Goal: Obtain resource: Obtain resource

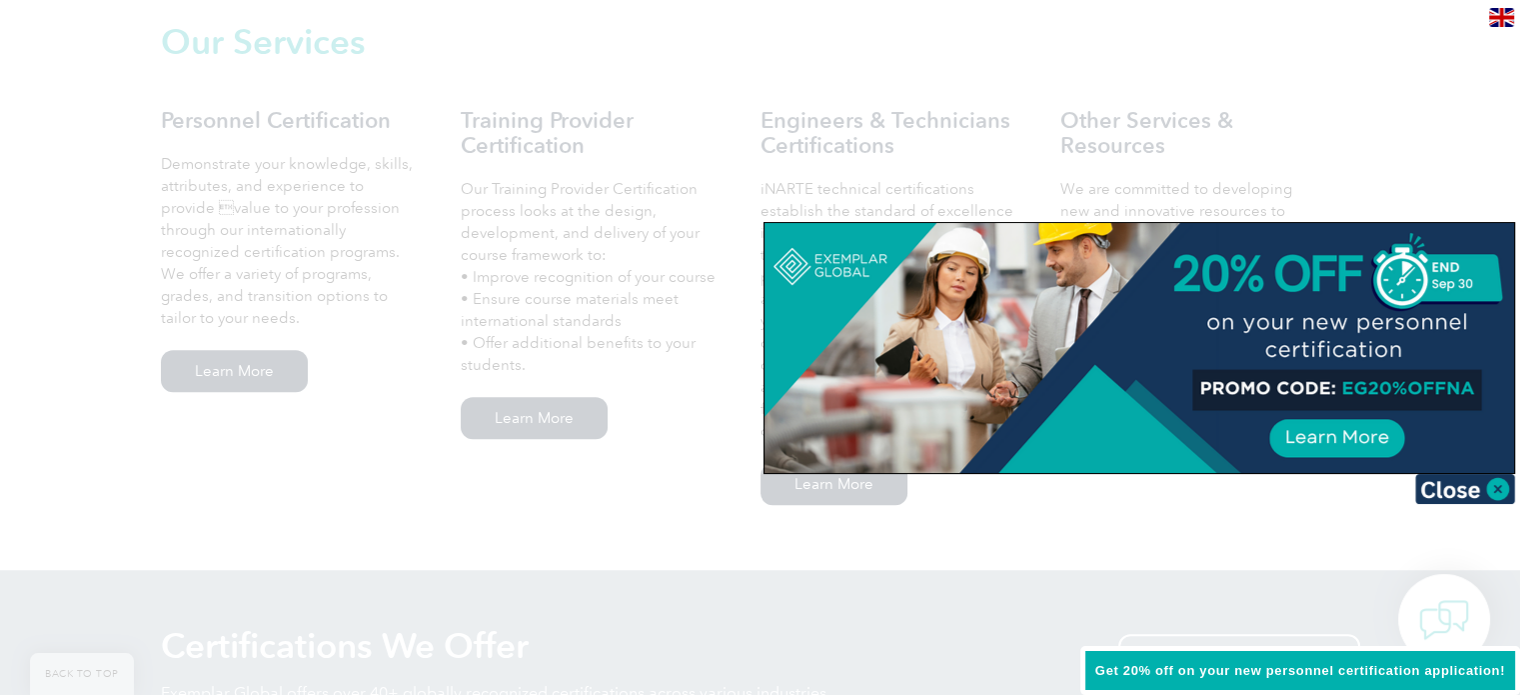
scroll to position [1487, 0]
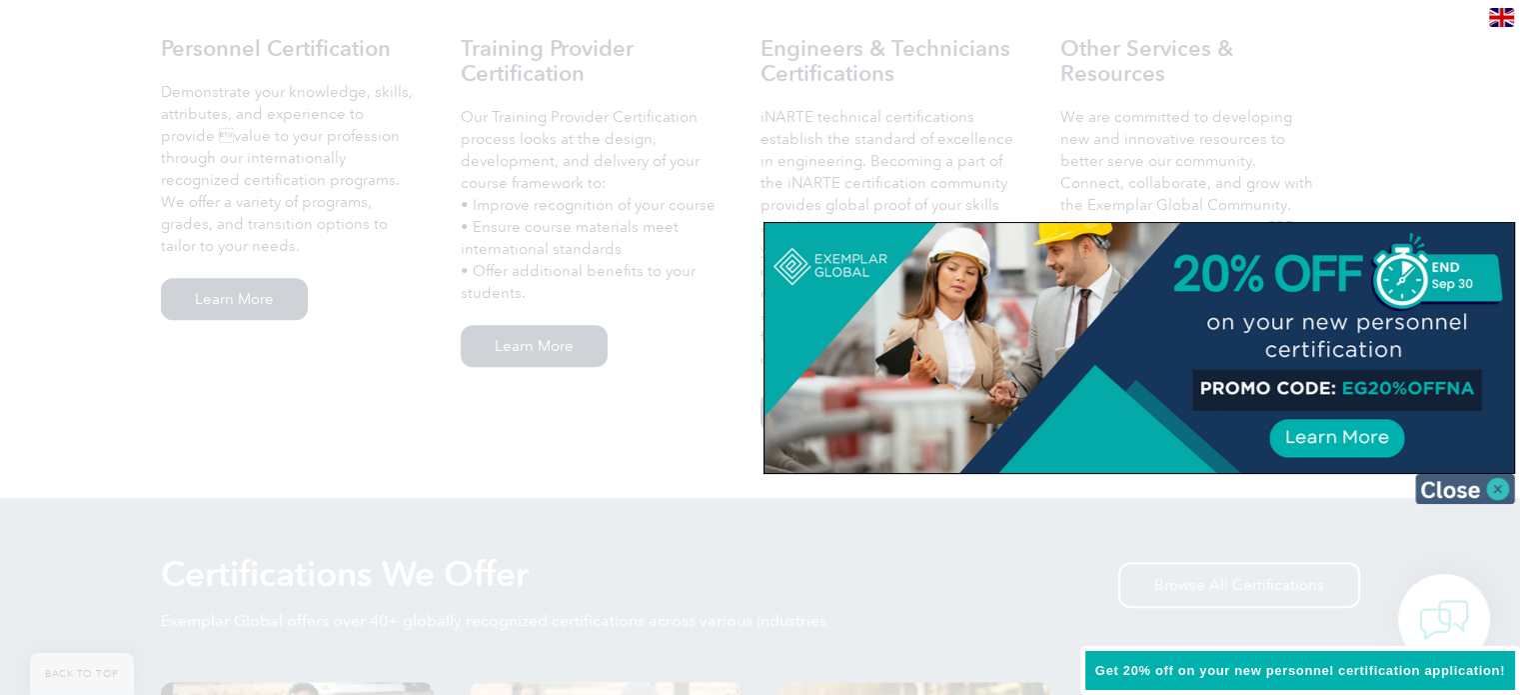
click at [1489, 488] on img at bounding box center [1465, 489] width 100 height 30
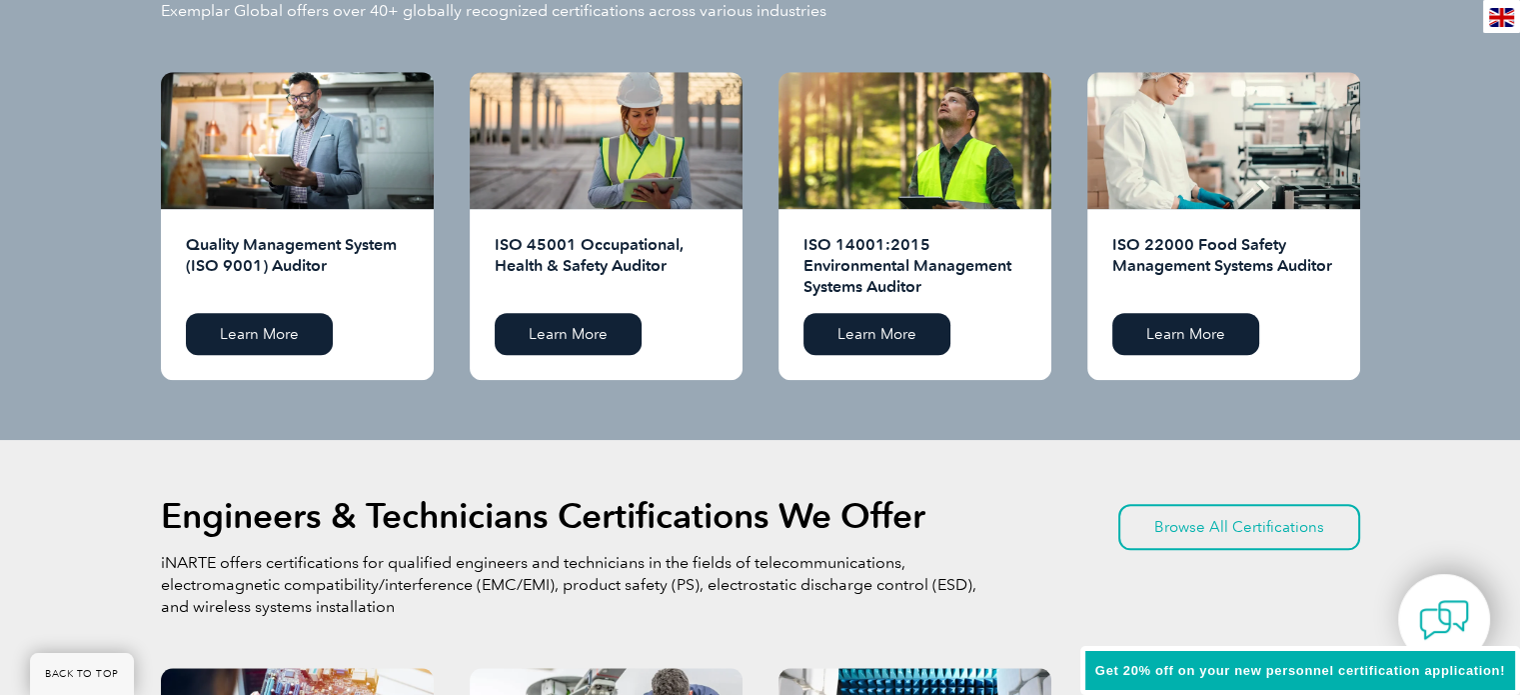
scroll to position [1982, 0]
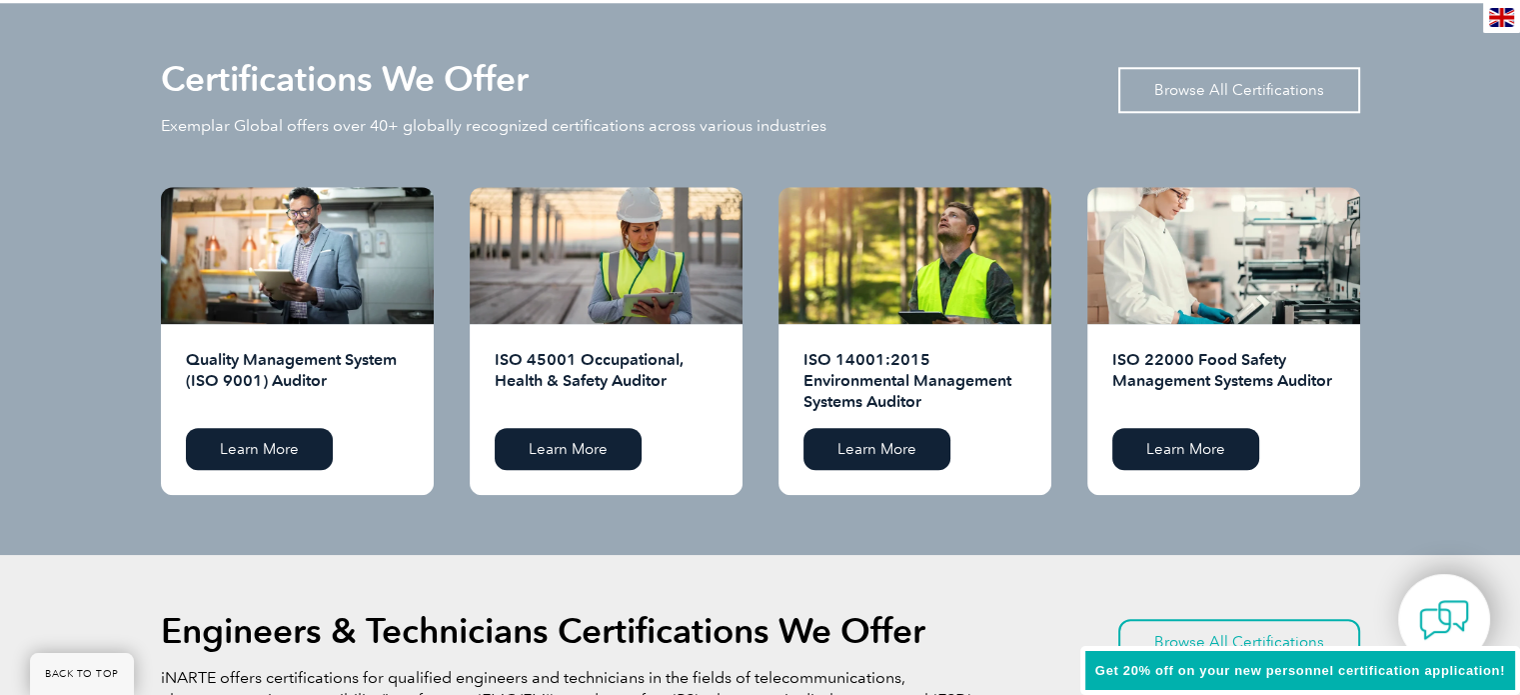
click at [1254, 71] on link "Browse All Certifications" at bounding box center [1239, 90] width 242 height 46
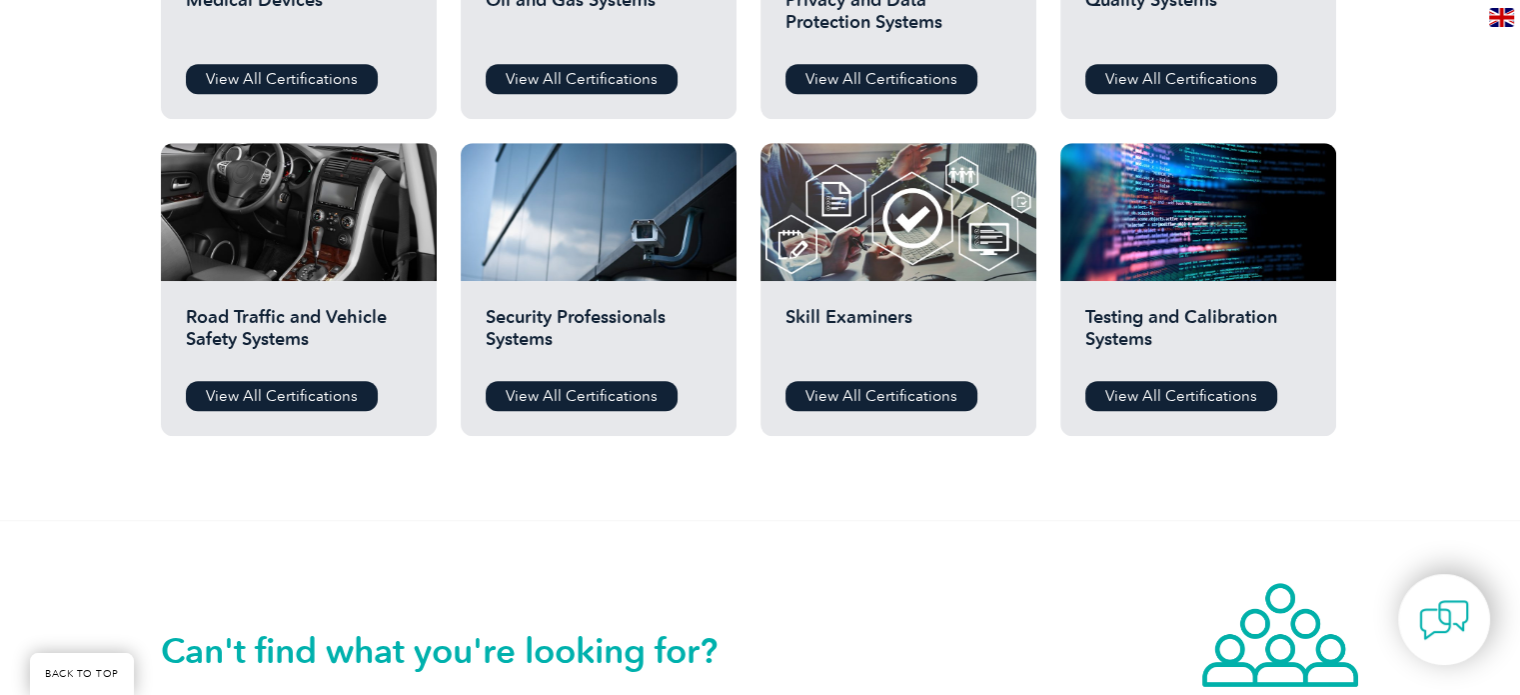
scroll to position [1569, 0]
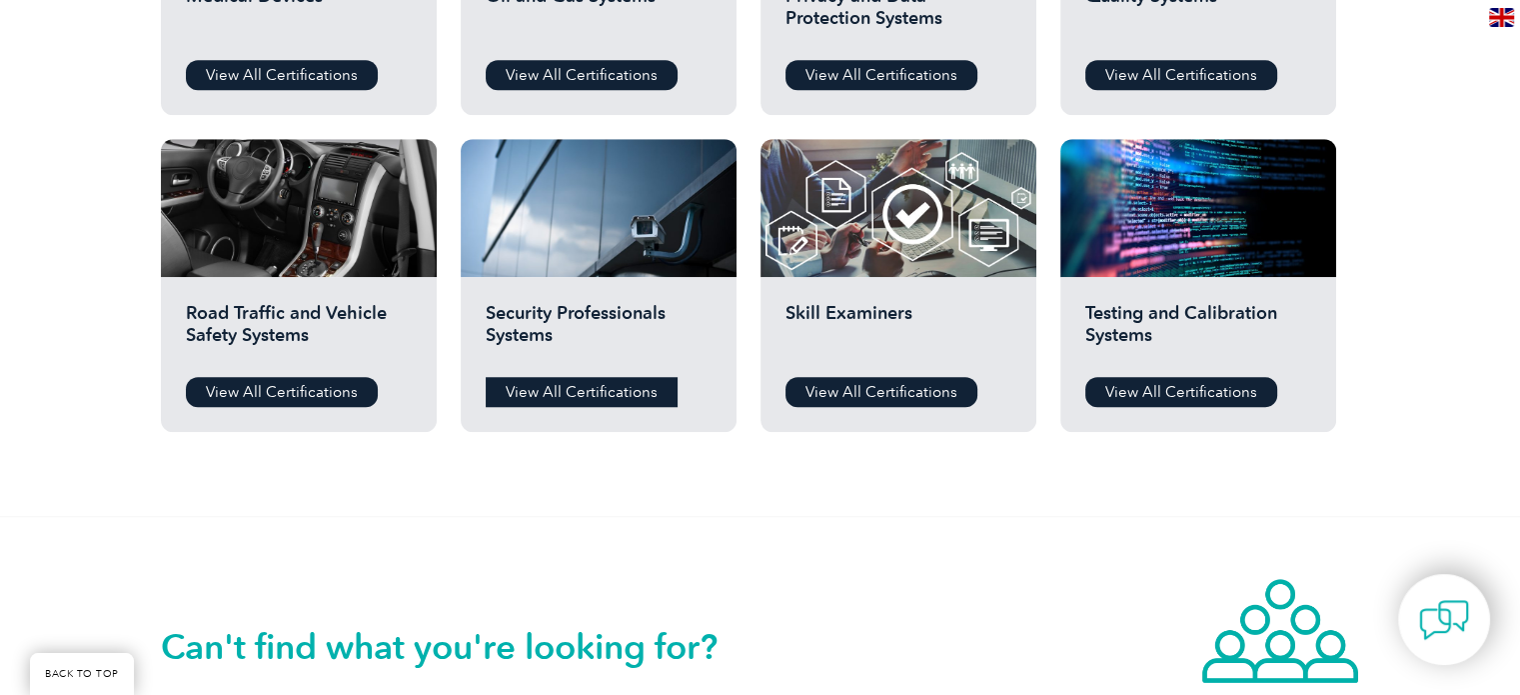
click at [569, 395] on link "View All Certifications" at bounding box center [582, 392] width 192 height 30
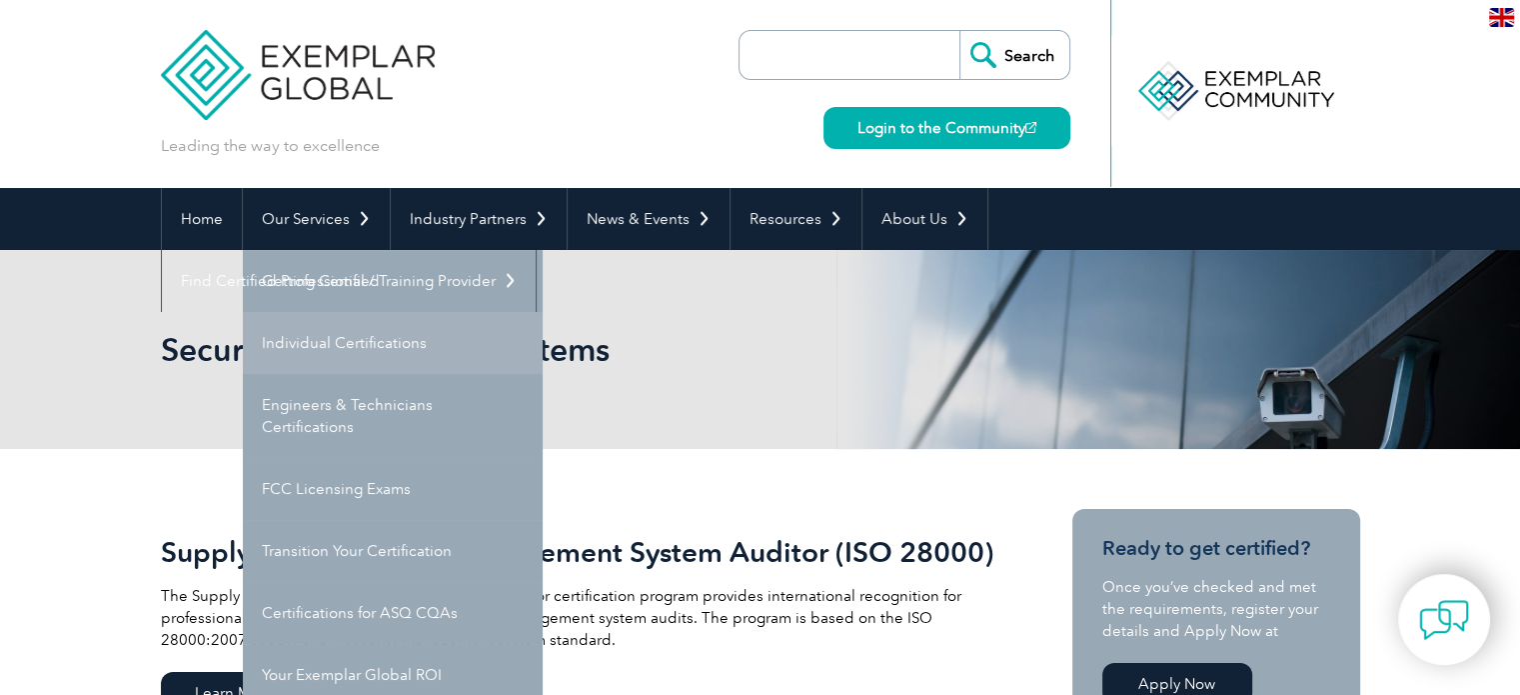
click at [342, 367] on link "Individual Certifications" at bounding box center [393, 343] width 300 height 62
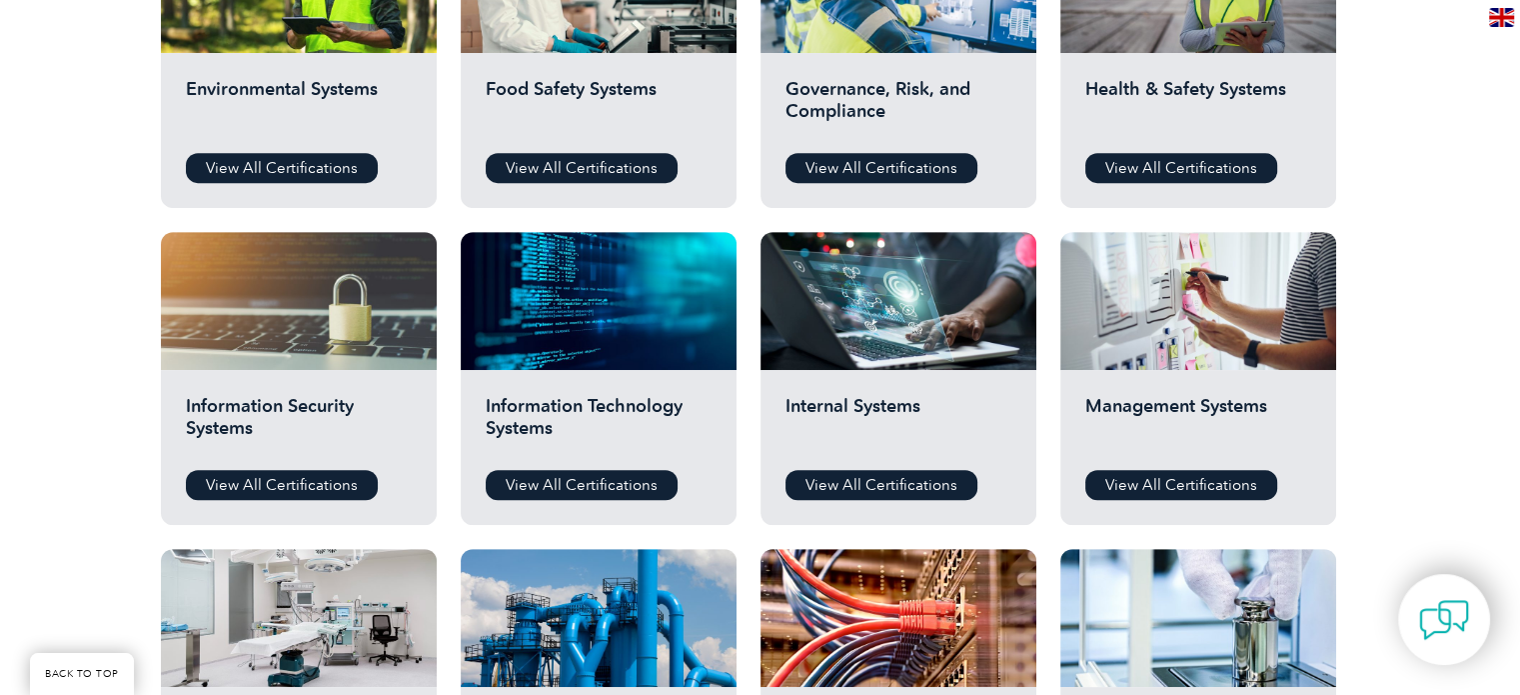
scroll to position [841, 0]
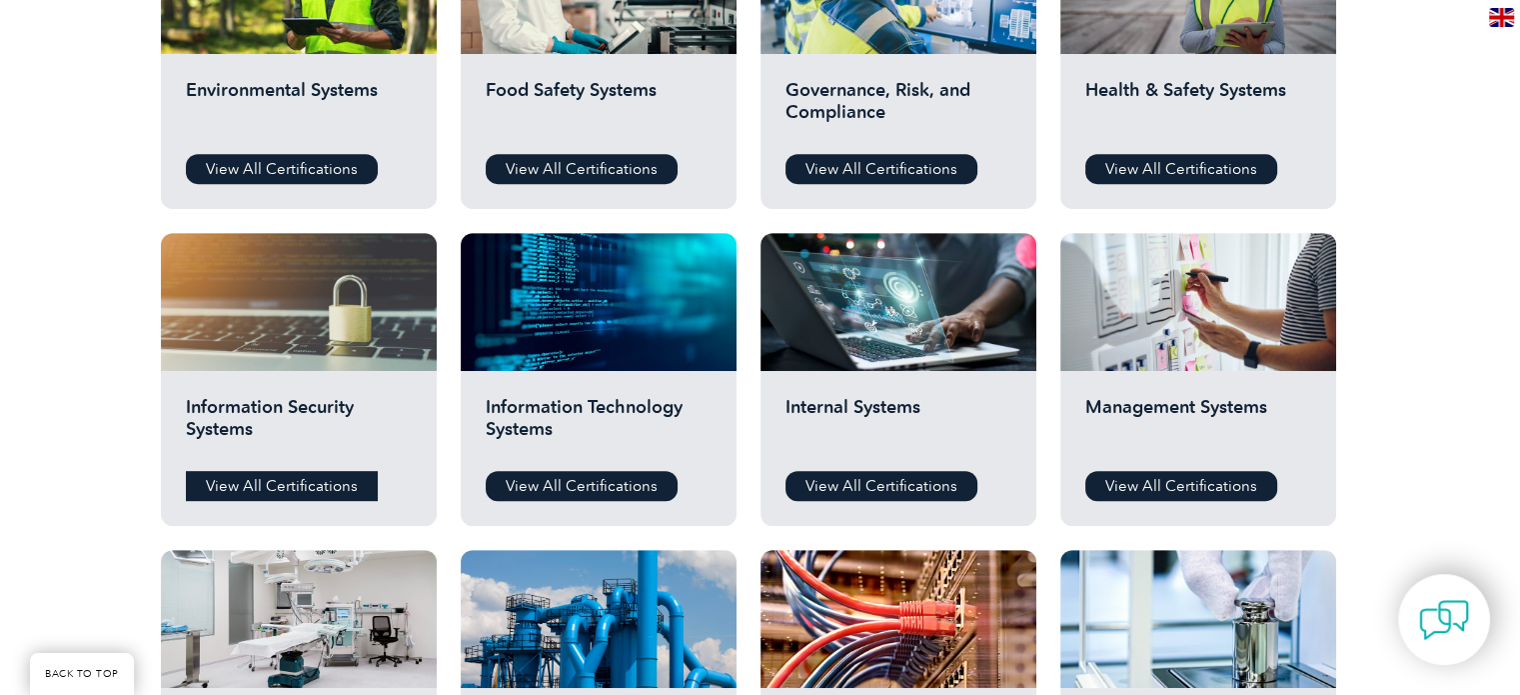
click at [328, 475] on link "View All Certifications" at bounding box center [282, 486] width 192 height 30
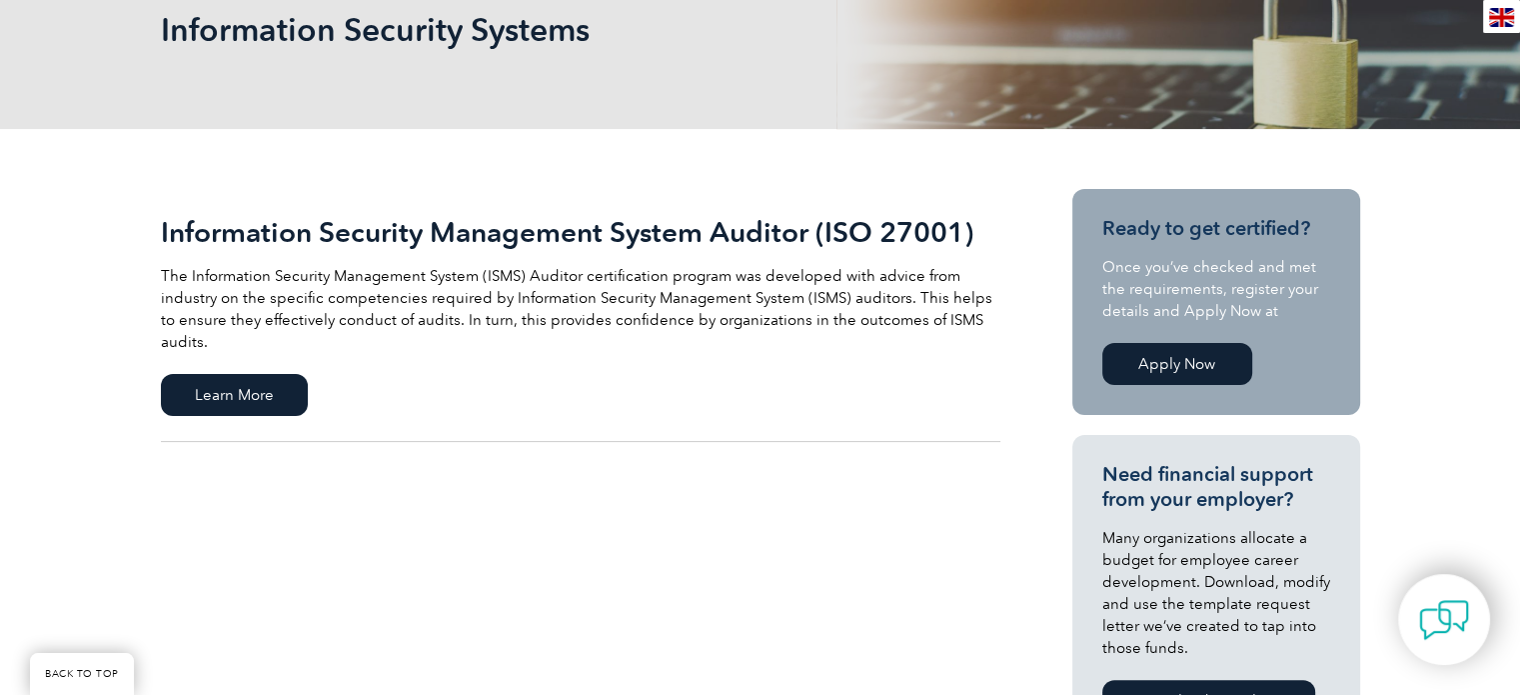
scroll to position [320, 0]
click at [214, 374] on span "Learn More" at bounding box center [234, 395] width 147 height 42
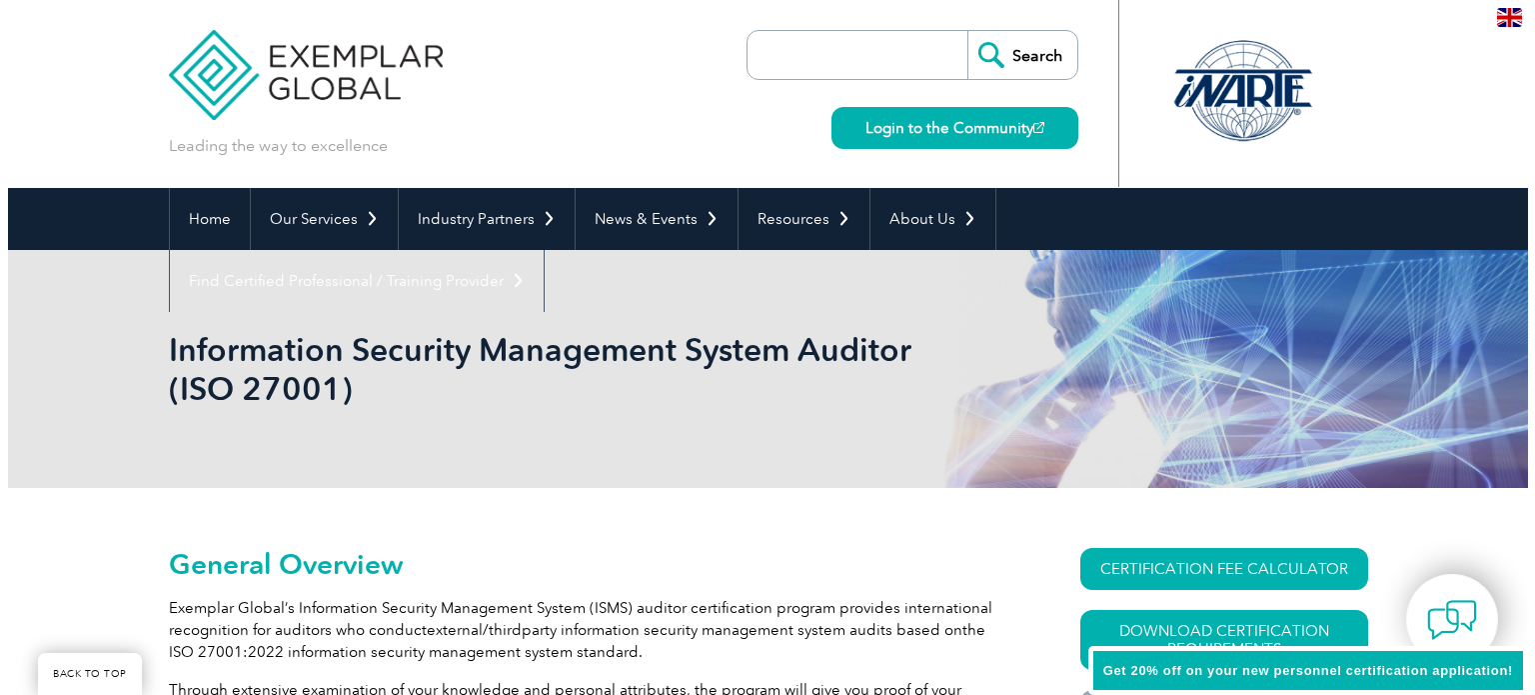
scroll to position [260, 0]
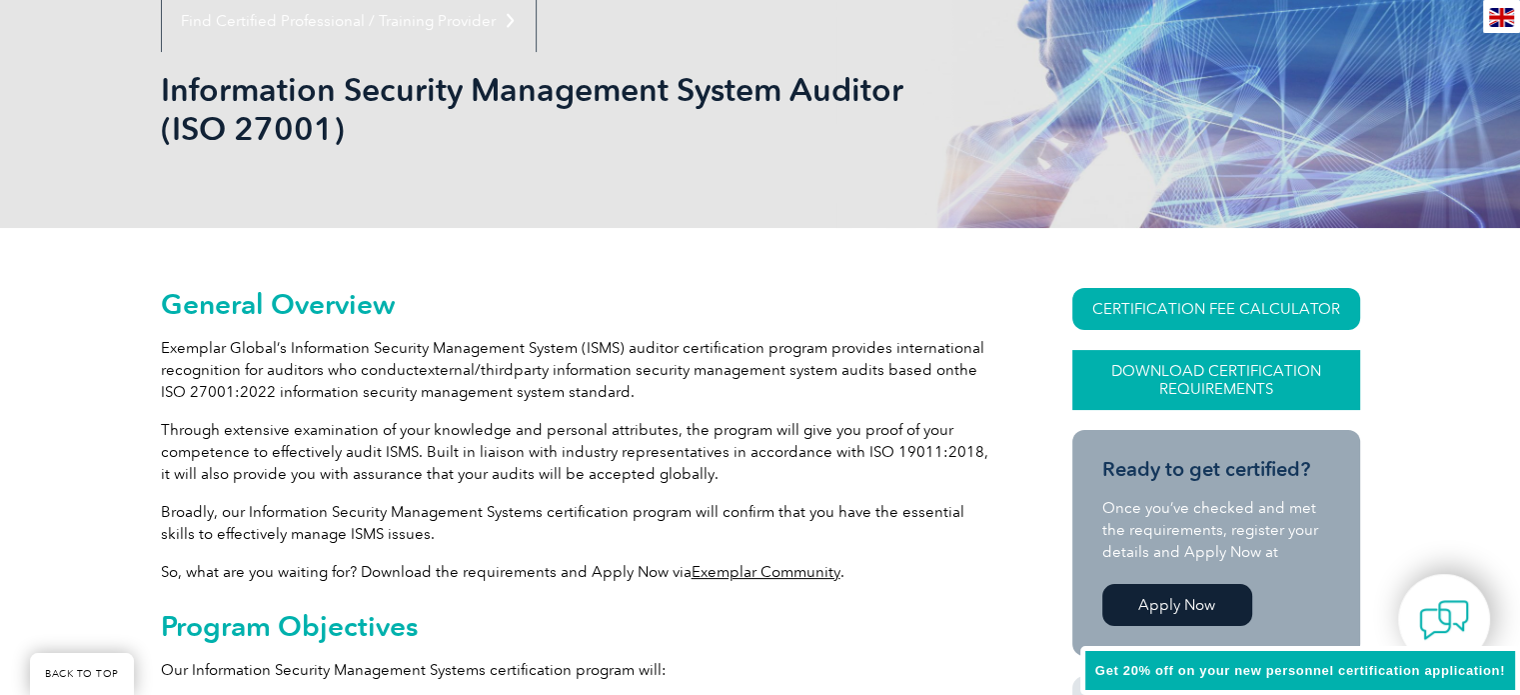
click at [1142, 375] on link "Download Certification Requirements" at bounding box center [1216, 380] width 288 height 60
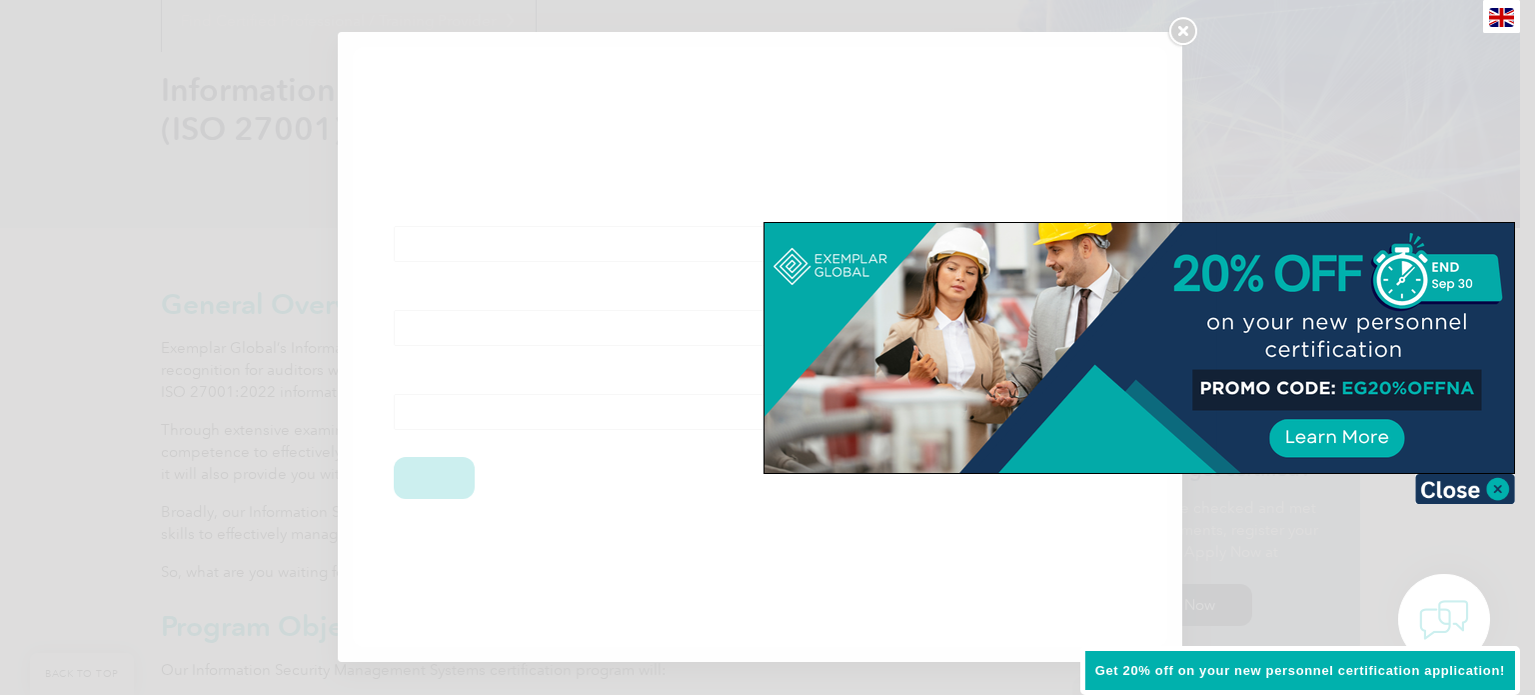
scroll to position [0, 0]
click at [1475, 497] on img at bounding box center [1465, 489] width 100 height 30
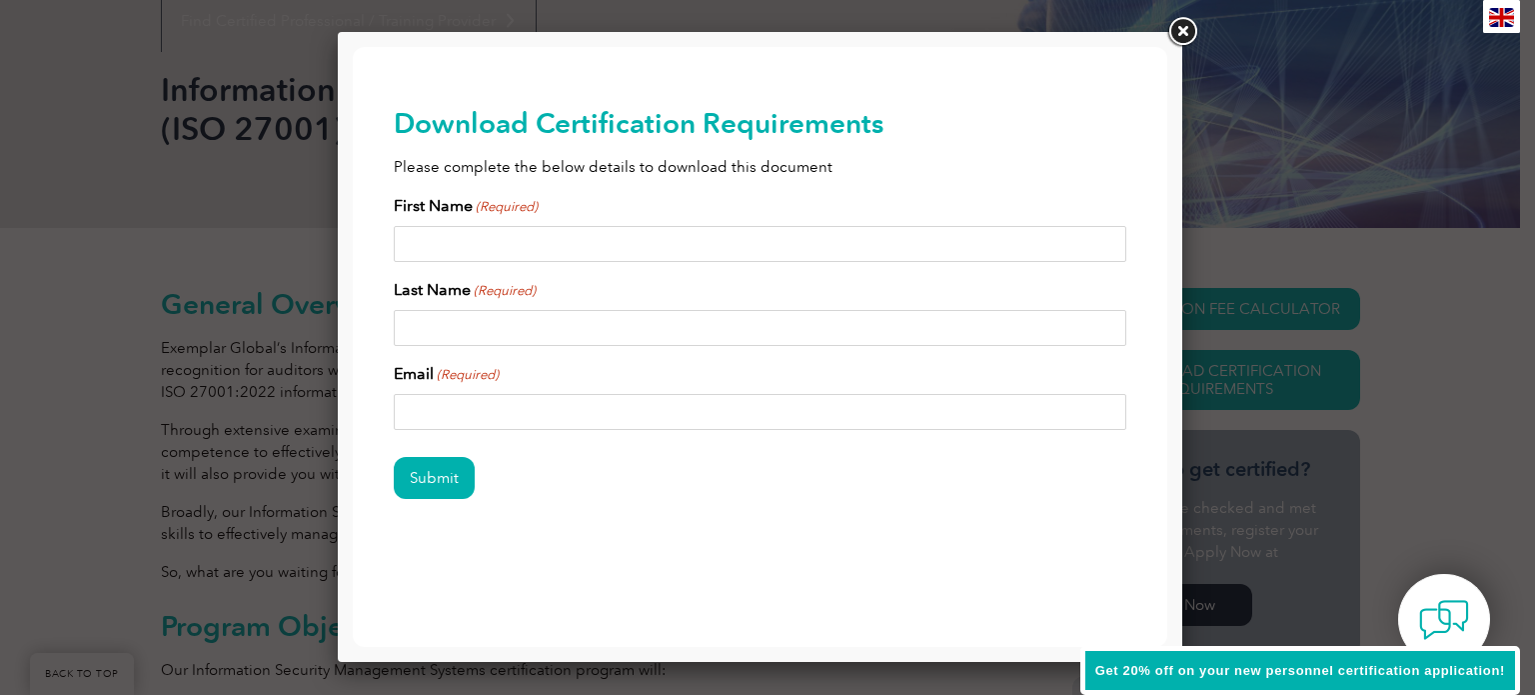
click at [484, 253] on input "First Name (Required)" at bounding box center [761, 244] width 734 height 36
click at [448, 235] on input "First Name (Required)" at bounding box center [761, 244] width 734 height 36
click at [434, 241] on input "mano" at bounding box center [761, 244] width 734 height 36
click at [458, 241] on input "mano" at bounding box center [761, 244] width 734 height 36
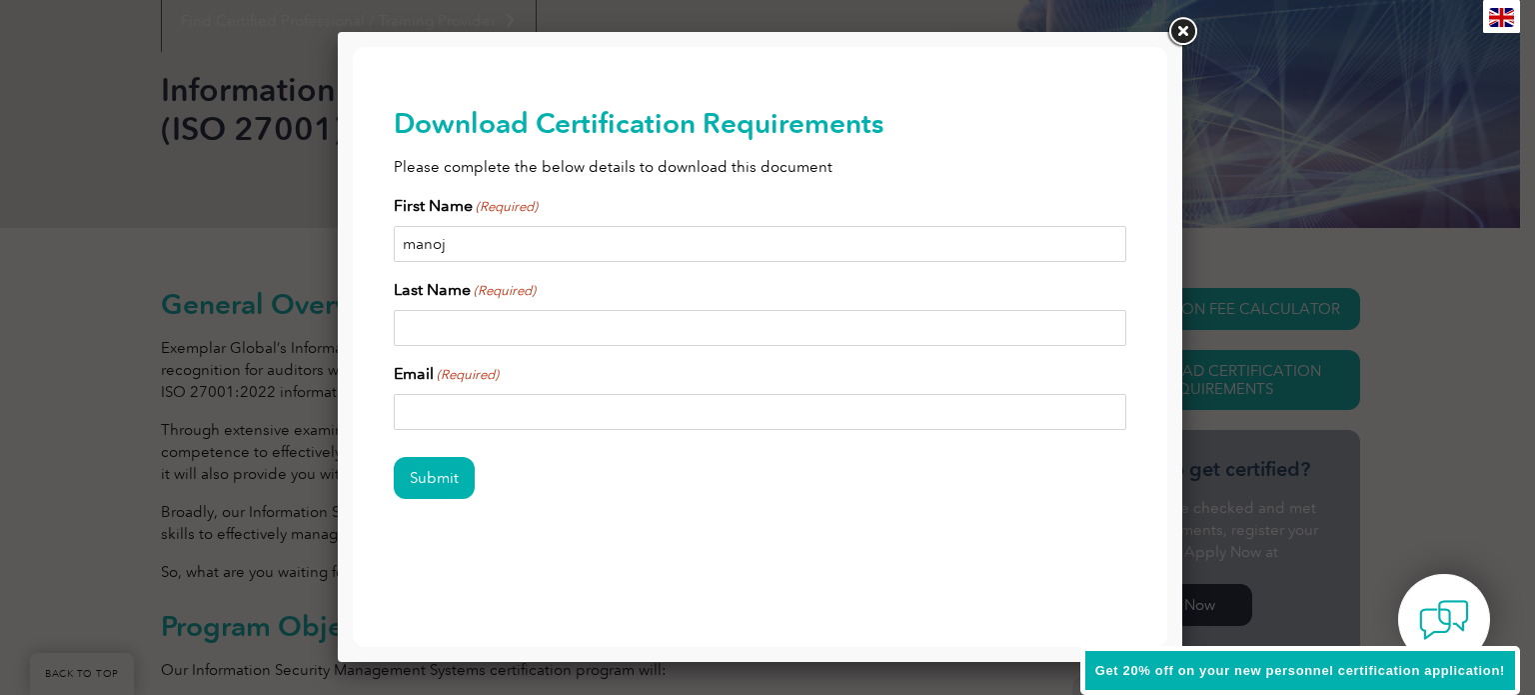
type input "manoj"
type input "kumar"
click at [452, 405] on input "manojmarre" at bounding box center [761, 412] width 734 height 36
paste input "rrelamanoj@gmail.com"
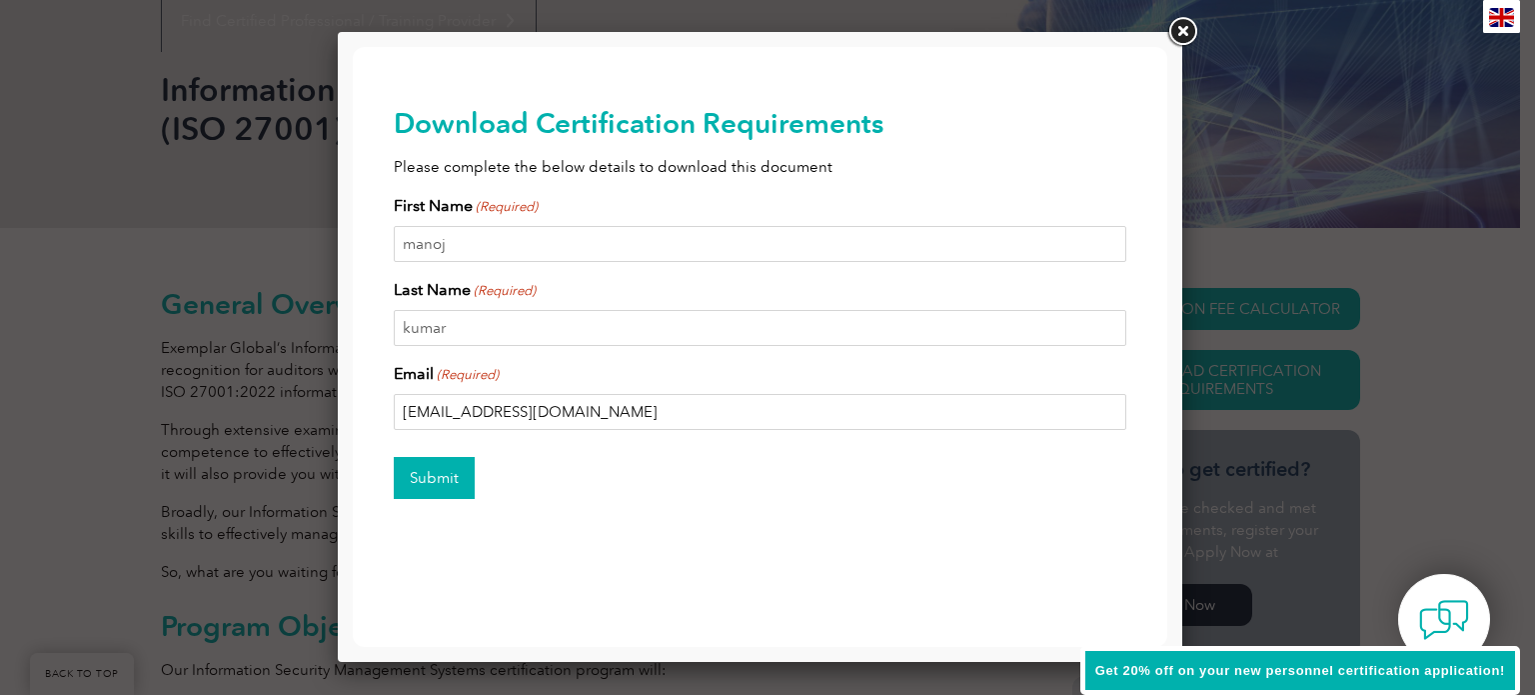
type input "marrelamanoj@gmail.com"
click at [446, 475] on input "Submit" at bounding box center [434, 478] width 81 height 42
drag, startPoint x: 446, startPoint y: 479, endPoint x: 644, endPoint y: 504, distance: 199.5
click at [644, 504] on div "Submit" at bounding box center [761, 479] width 734 height 87
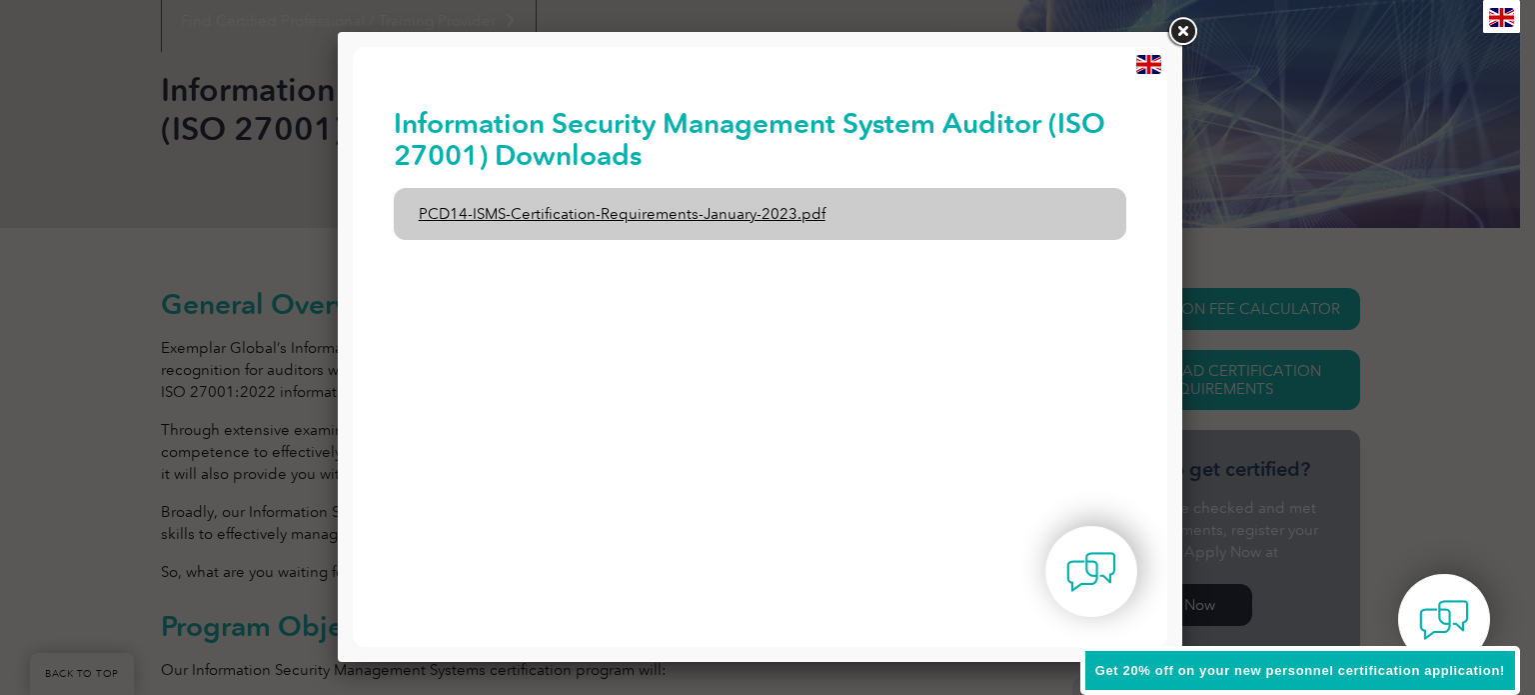
click at [745, 223] on link "PCD14-ISMS-Certification-Requirements-January-2023.pdf" at bounding box center [761, 214] width 734 height 52
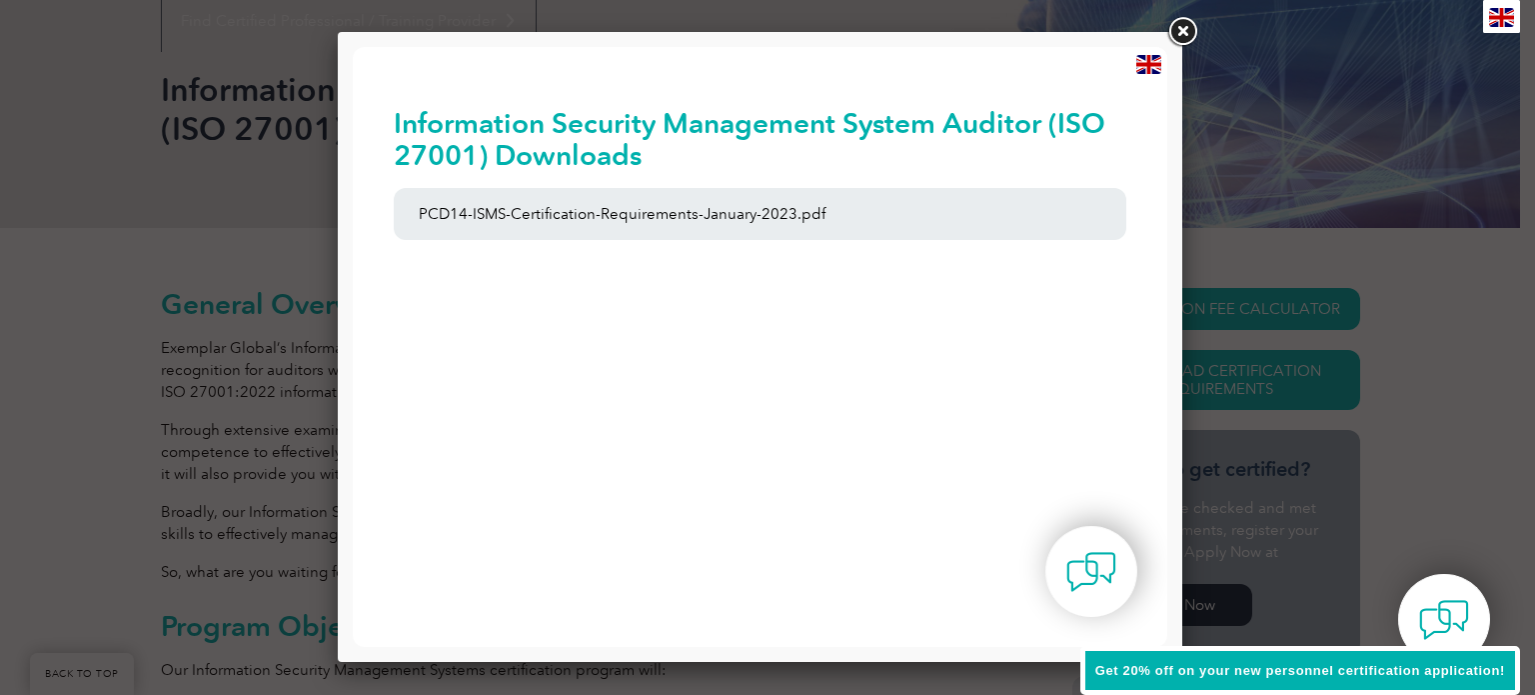
click at [1175, 23] on link at bounding box center [1182, 32] width 36 height 36
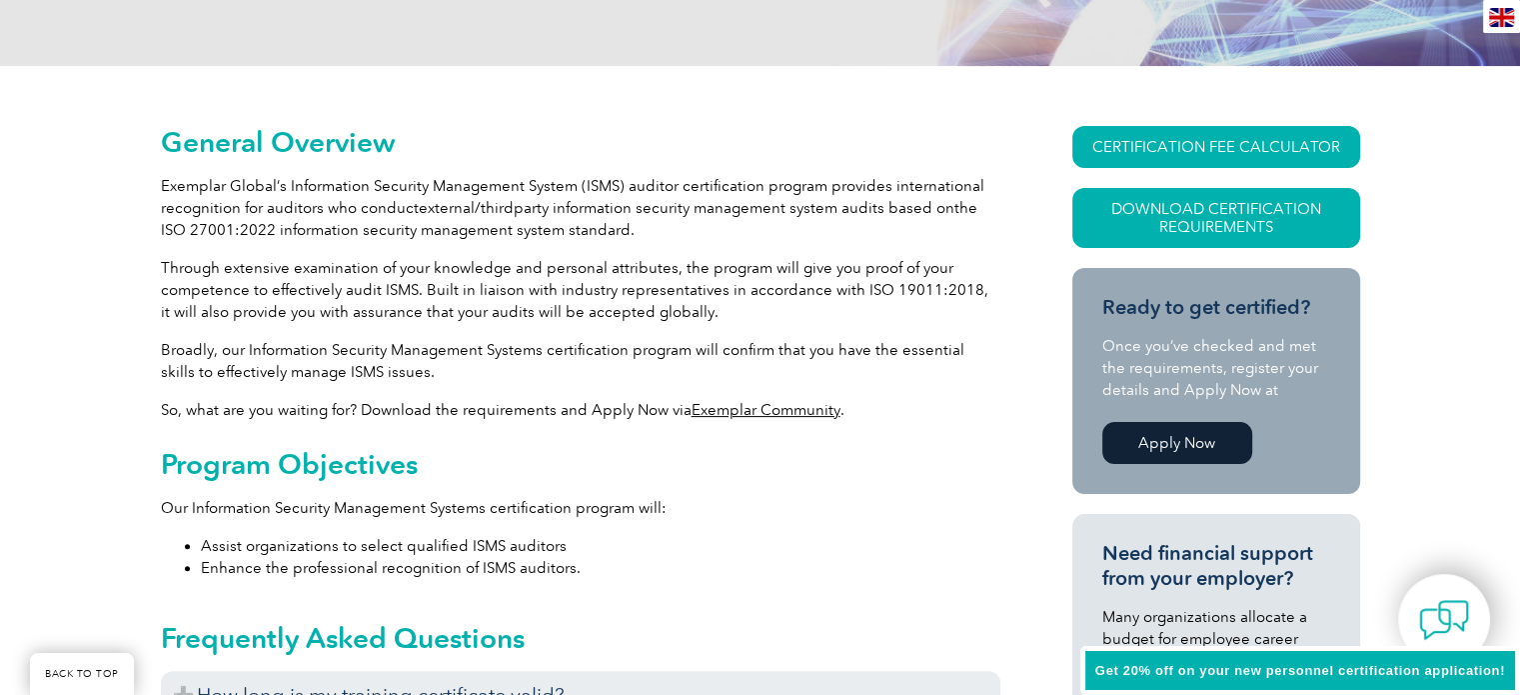
scroll to position [426, 0]
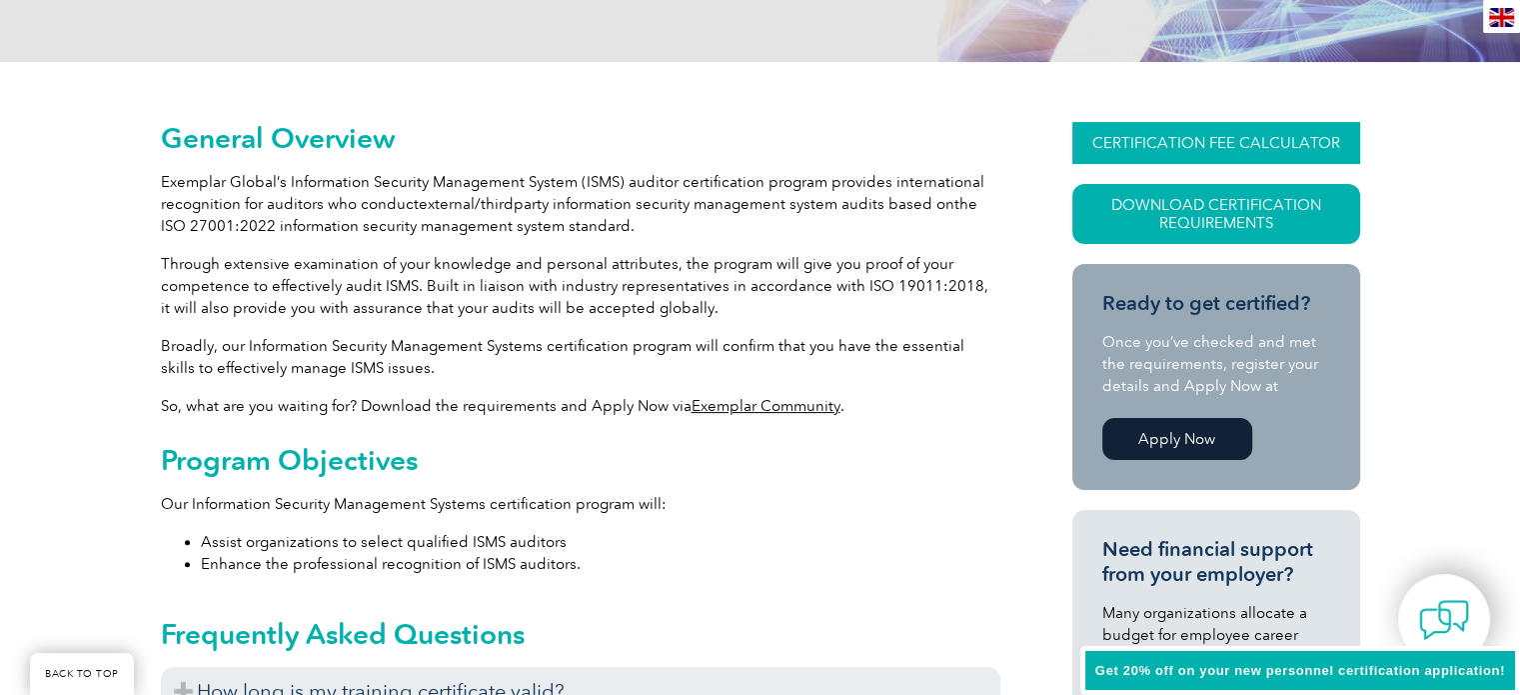
click at [1199, 134] on link "CERTIFICATION FEE CALCULATOR" at bounding box center [1216, 143] width 288 height 42
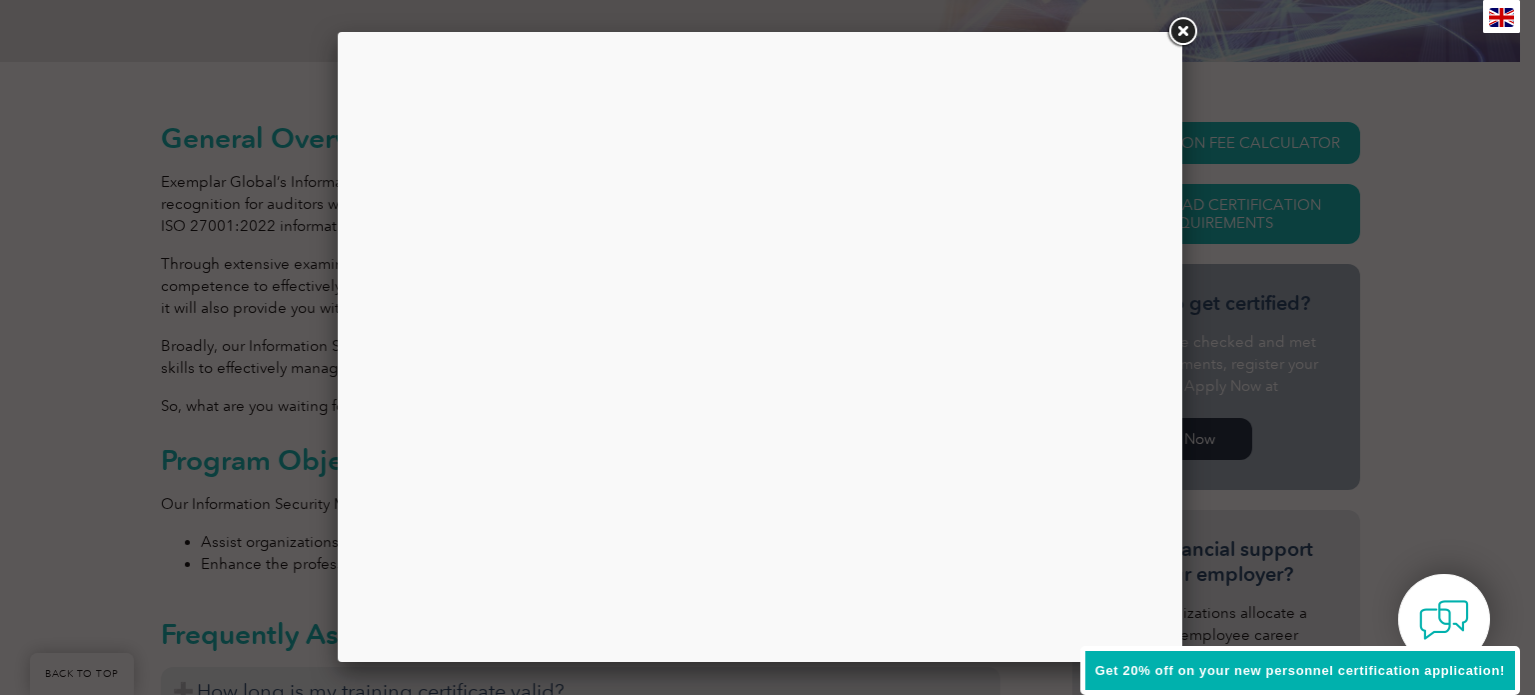
click at [709, 306] on div at bounding box center [760, 347] width 815 height 600
click at [1184, 25] on link at bounding box center [1182, 32] width 36 height 36
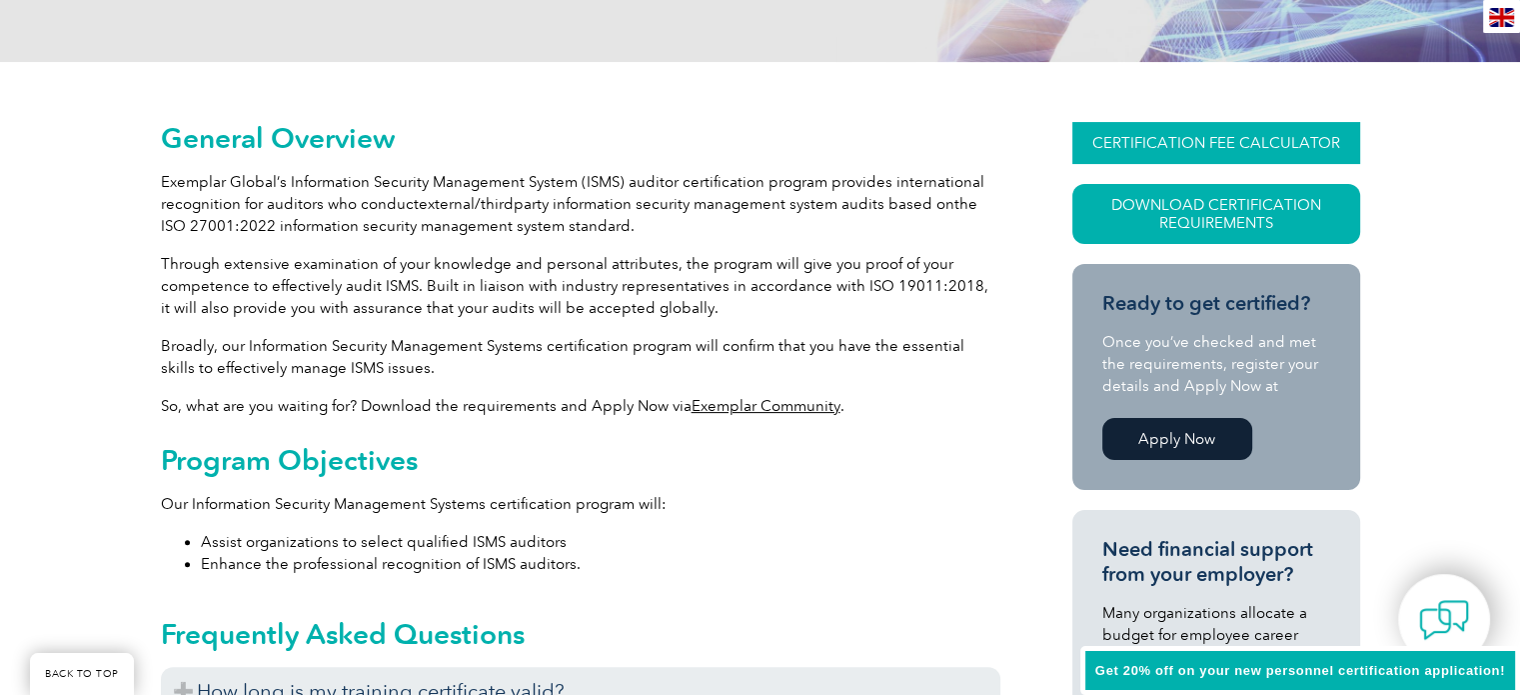
click at [1195, 142] on link "CERTIFICATION FEE CALCULATOR" at bounding box center [1216, 143] width 288 height 42
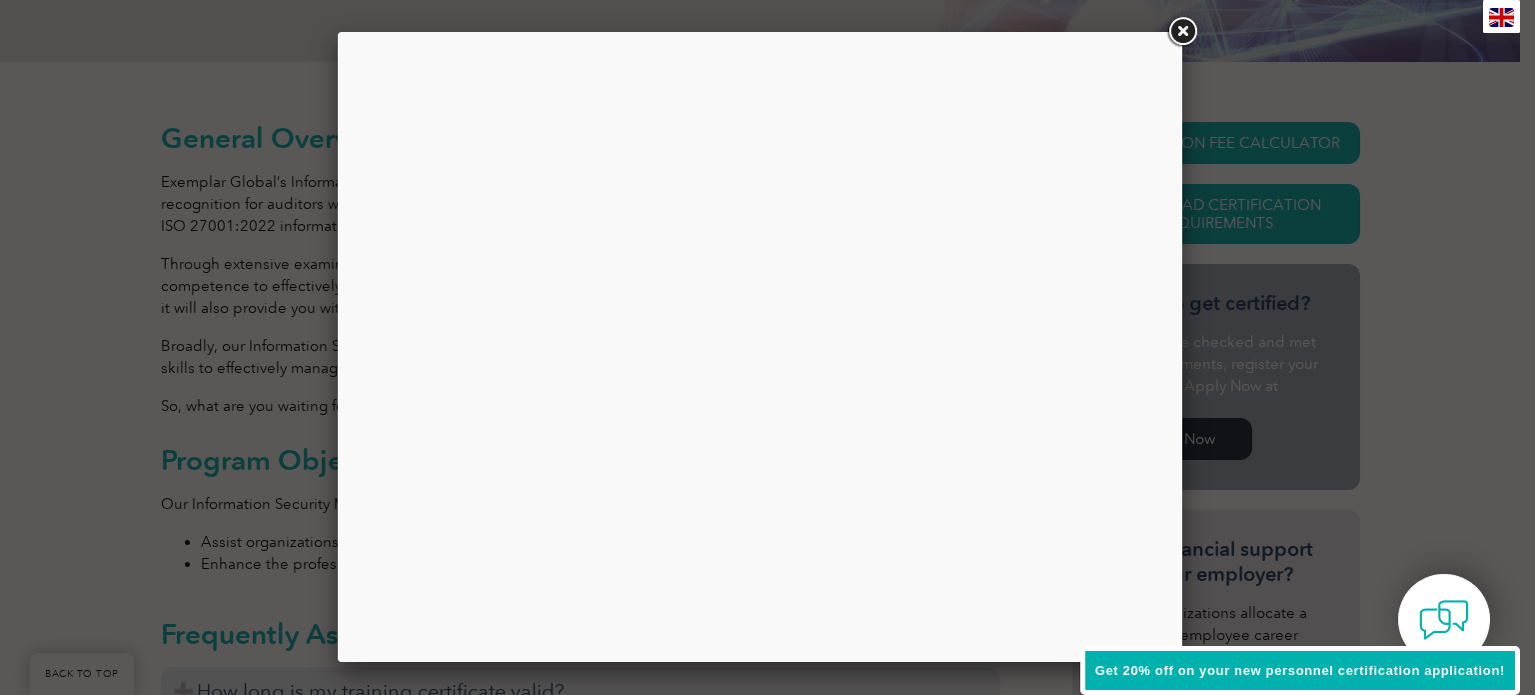
click at [1247, 674] on span "Get 20% off on your new personnel certification application!" at bounding box center [1300, 670] width 410 height 15
click at [924, 371] on div at bounding box center [760, 347] width 815 height 600
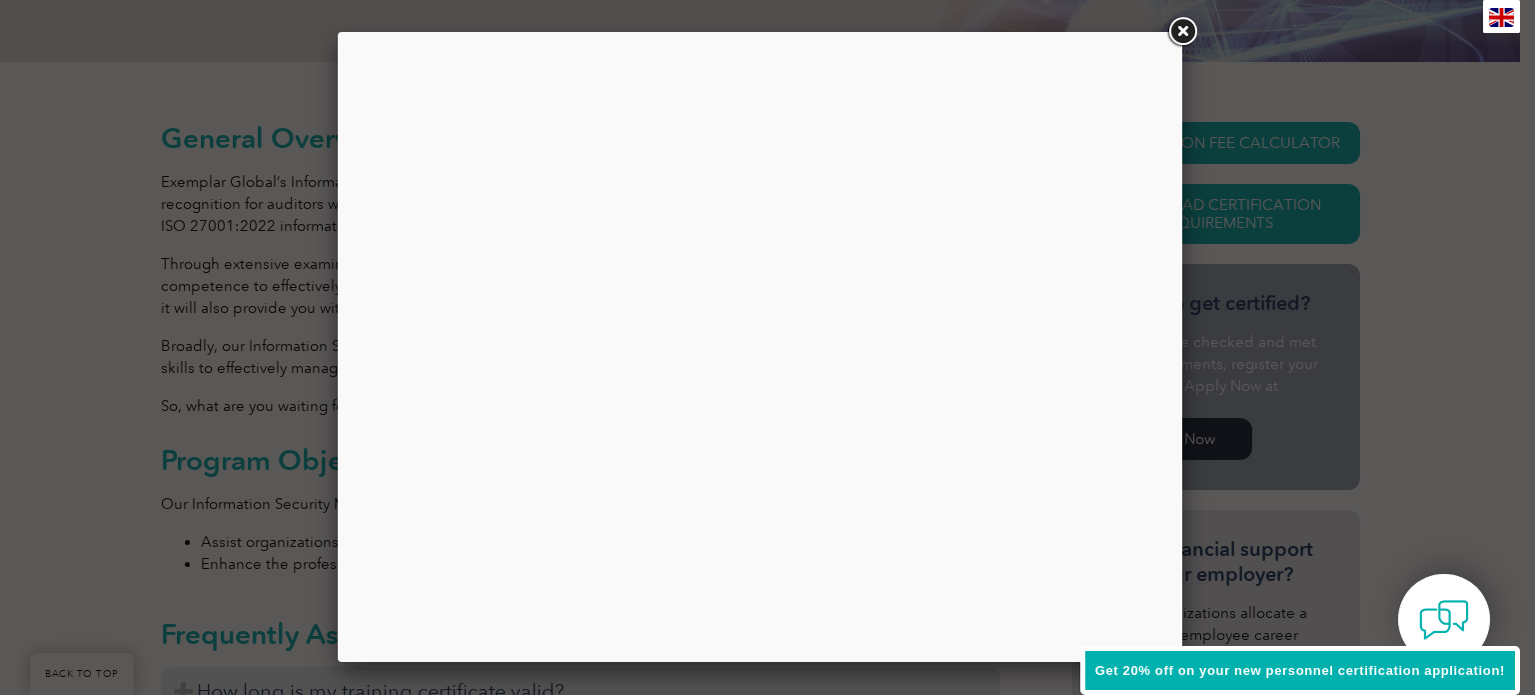
click at [924, 371] on div at bounding box center [760, 347] width 815 height 600
click at [1183, 33] on link at bounding box center [1182, 32] width 36 height 36
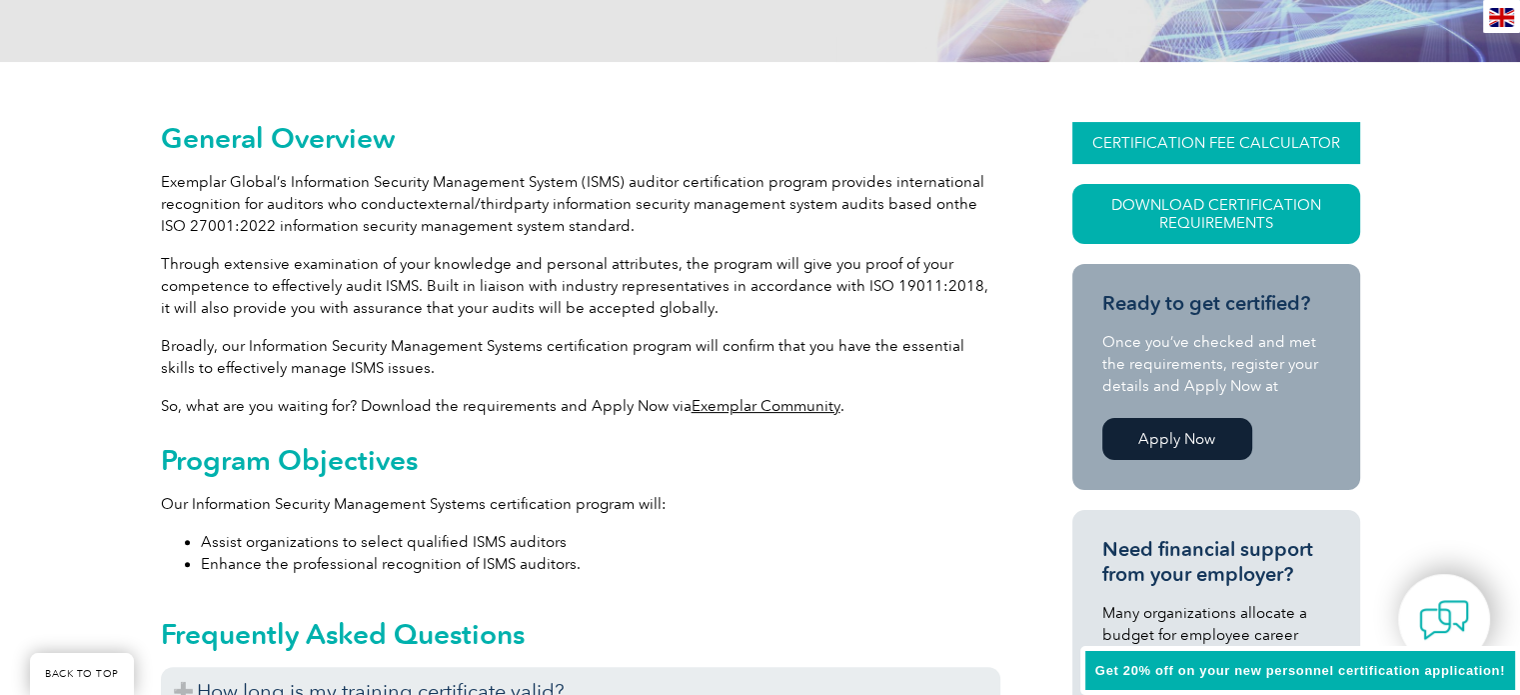
click at [1209, 128] on link "CERTIFICATION FEE CALCULATOR" at bounding box center [1216, 143] width 288 height 42
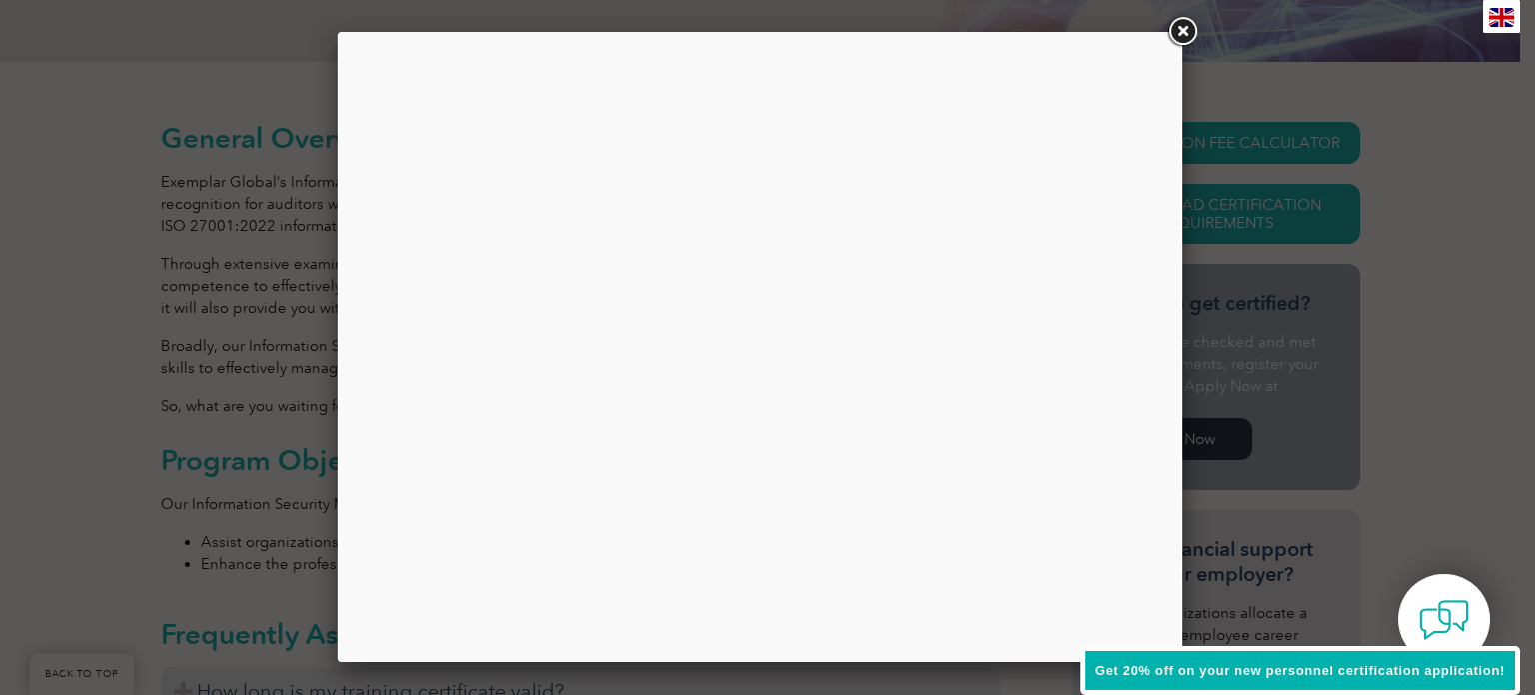
click at [1179, 39] on link at bounding box center [1182, 32] width 36 height 36
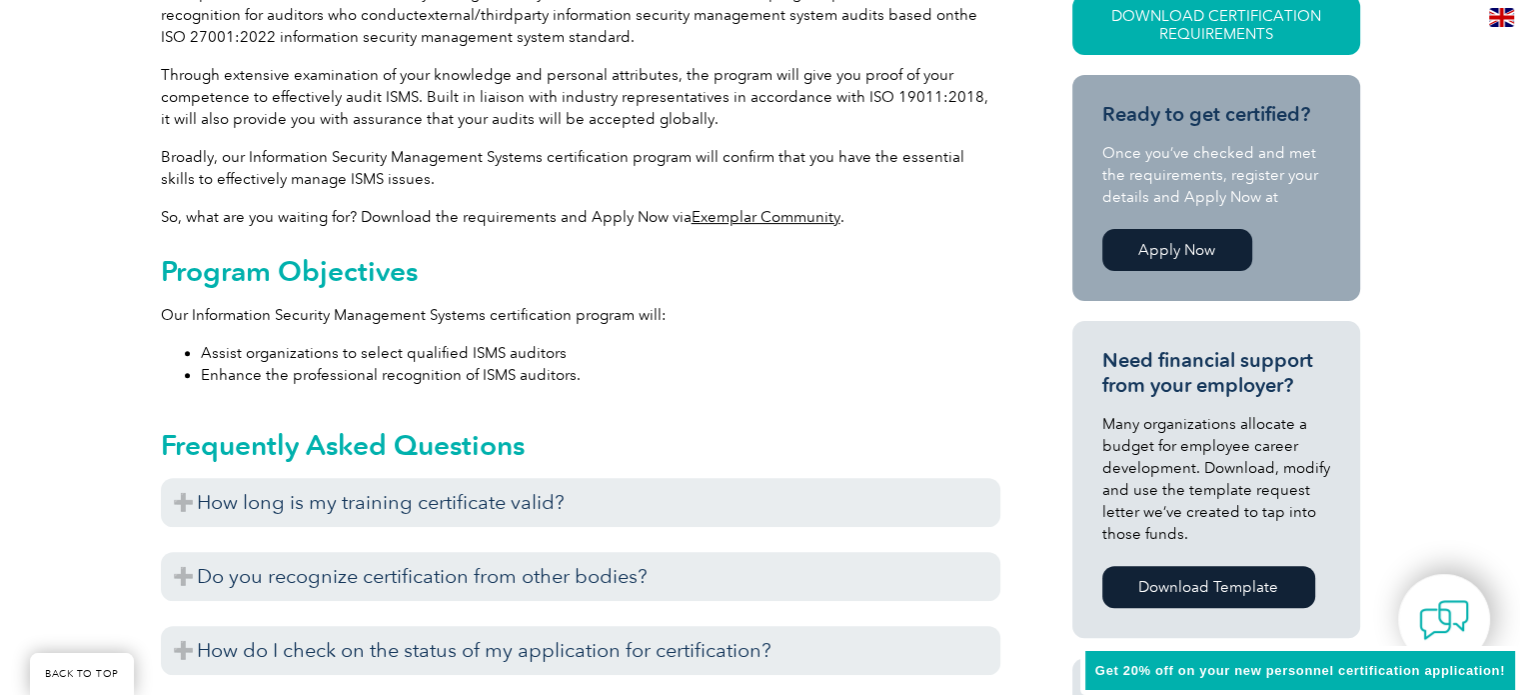
scroll to position [614, 0]
click at [1195, 260] on link "Apply Now" at bounding box center [1177, 251] width 150 height 42
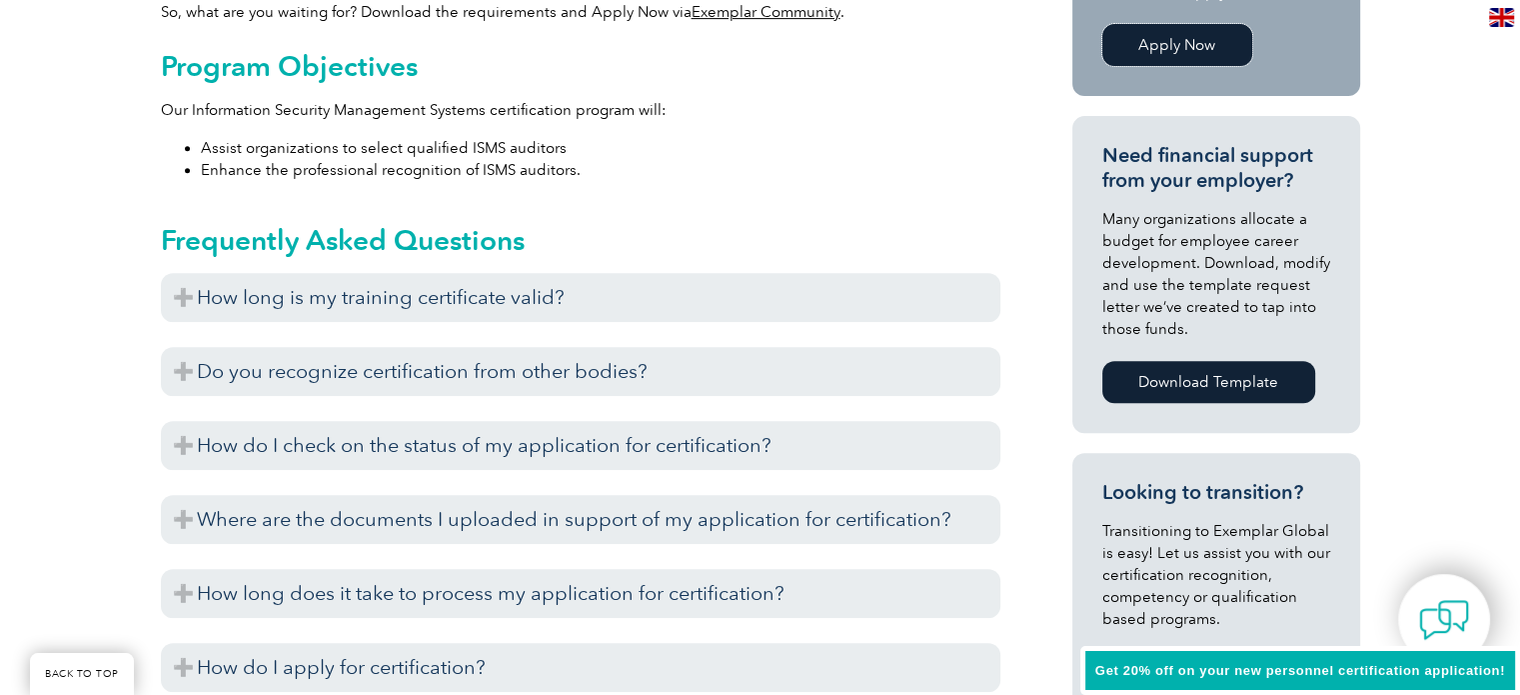
scroll to position [819, 0]
click at [672, 315] on h3 "How long is my training certificate valid?" at bounding box center [580, 298] width 839 height 49
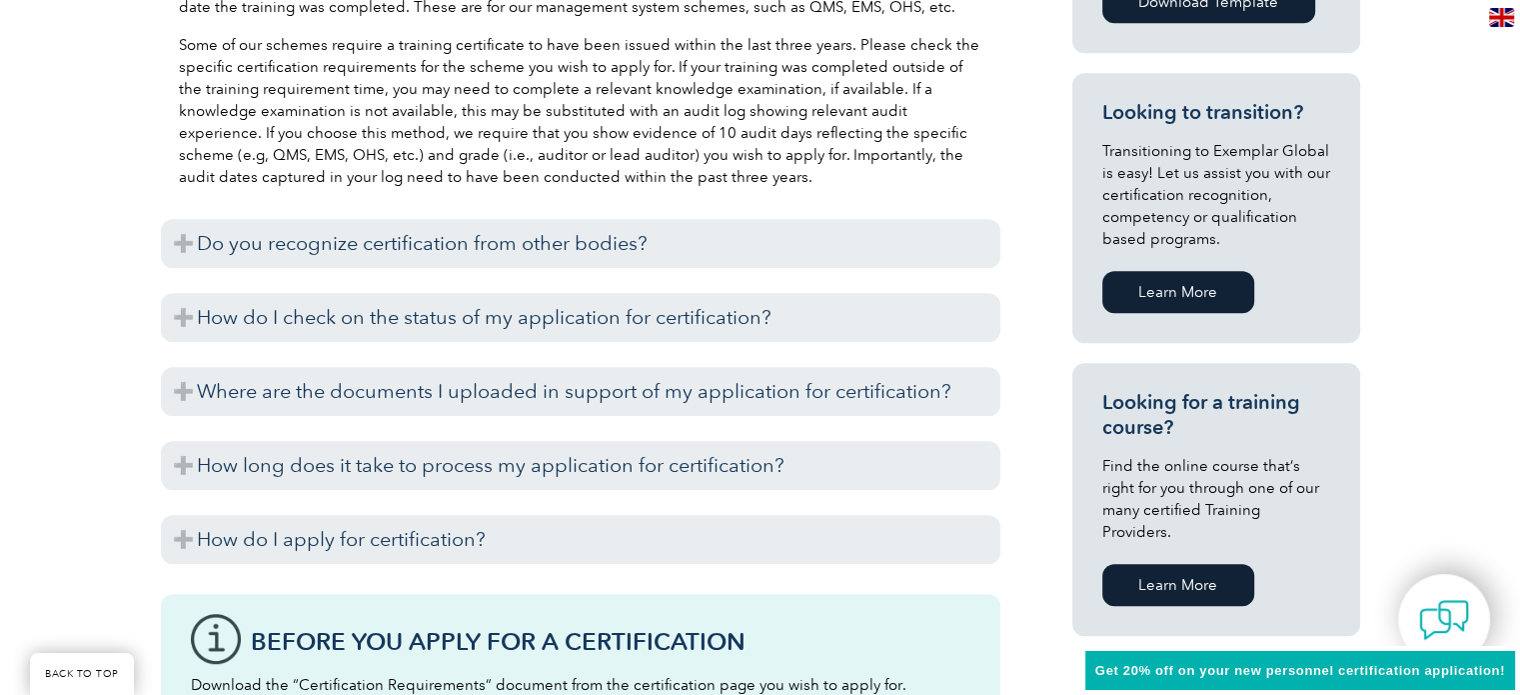
scroll to position [1202, 0]
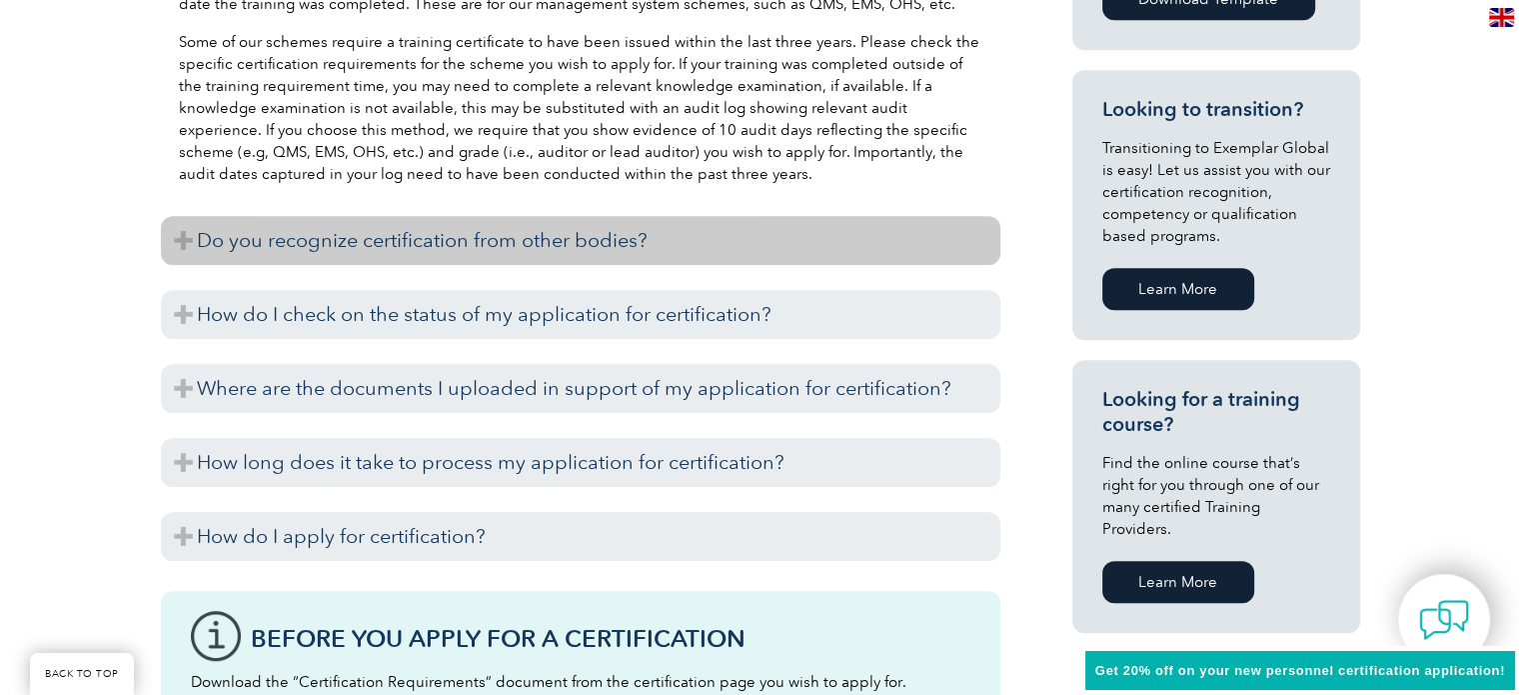
click at [622, 256] on h3 "Do you recognize certification from other bodies?" at bounding box center [580, 240] width 839 height 49
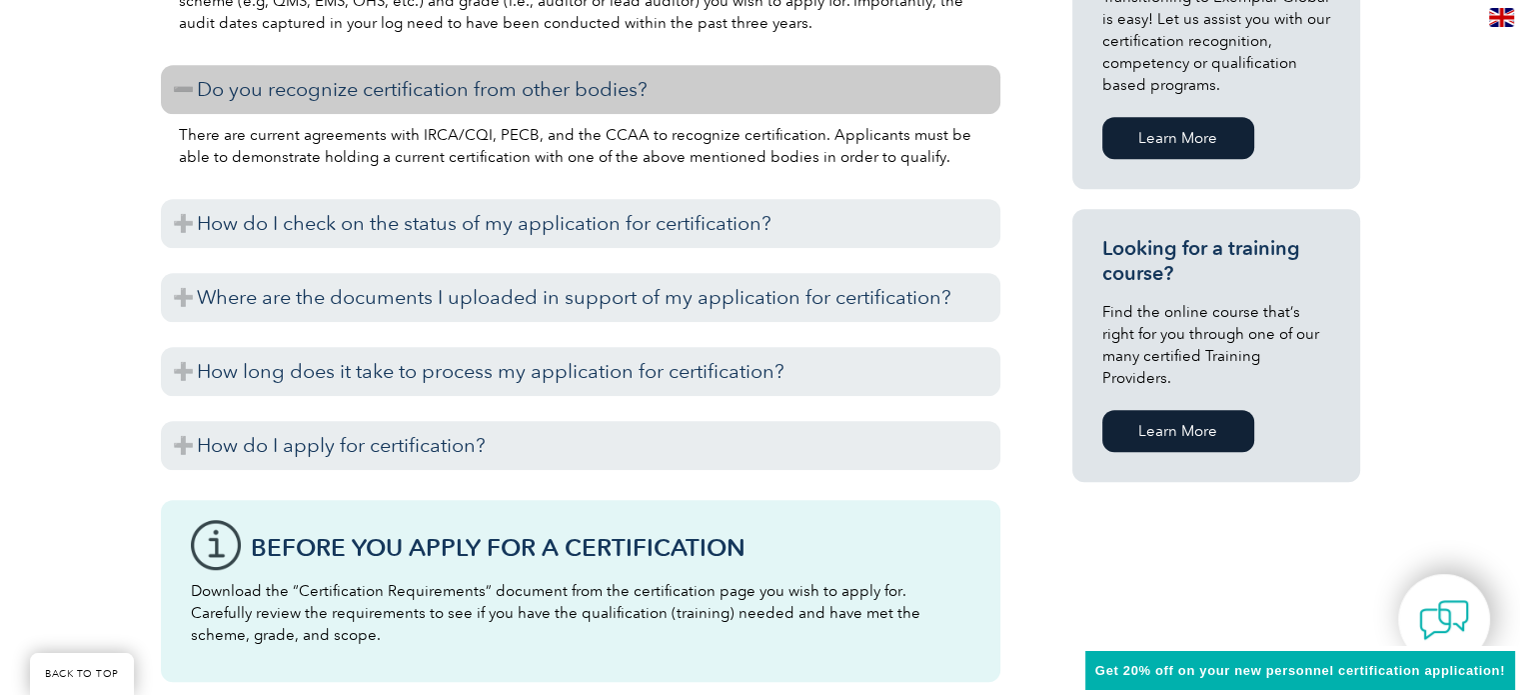
scroll to position [1354, 0]
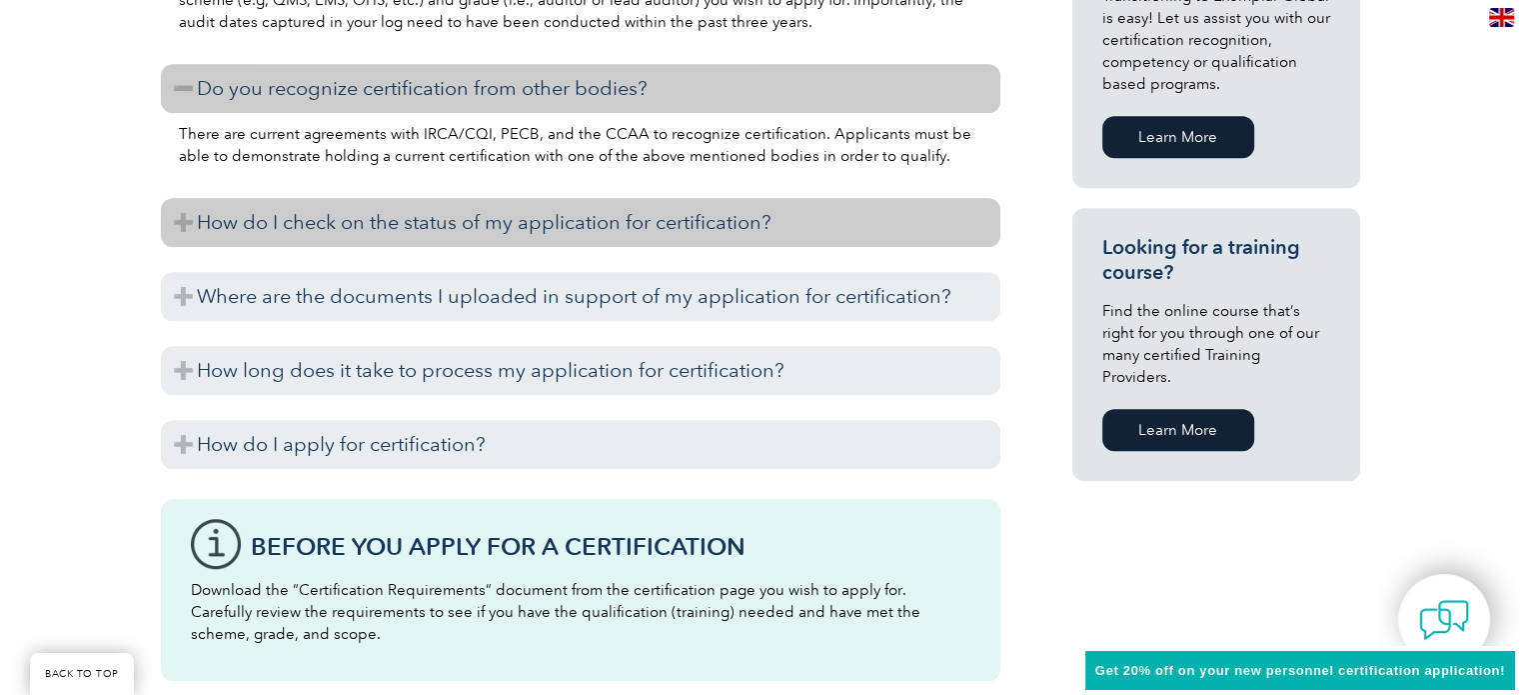
click at [584, 242] on h3 "How do I check on the status of my application for certification?" at bounding box center [580, 222] width 839 height 49
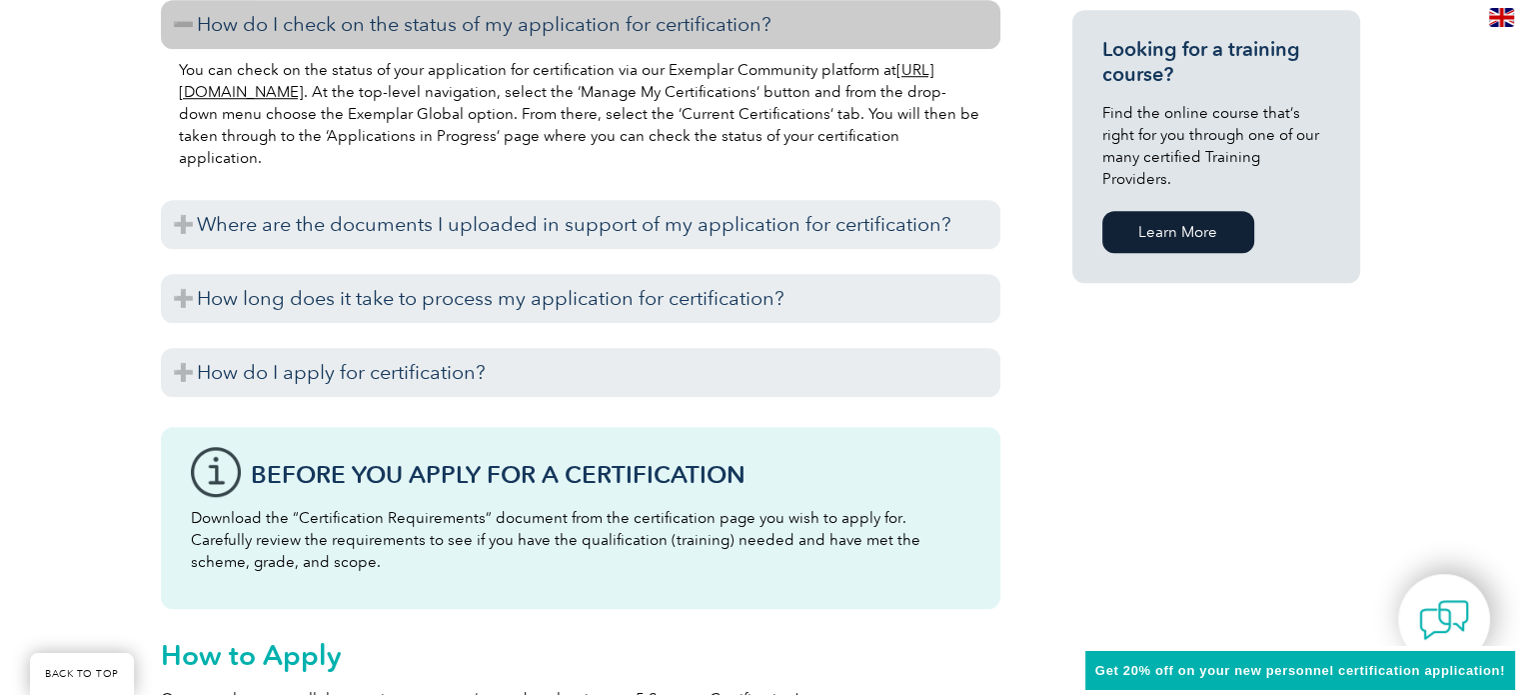
scroll to position [1556, 0]
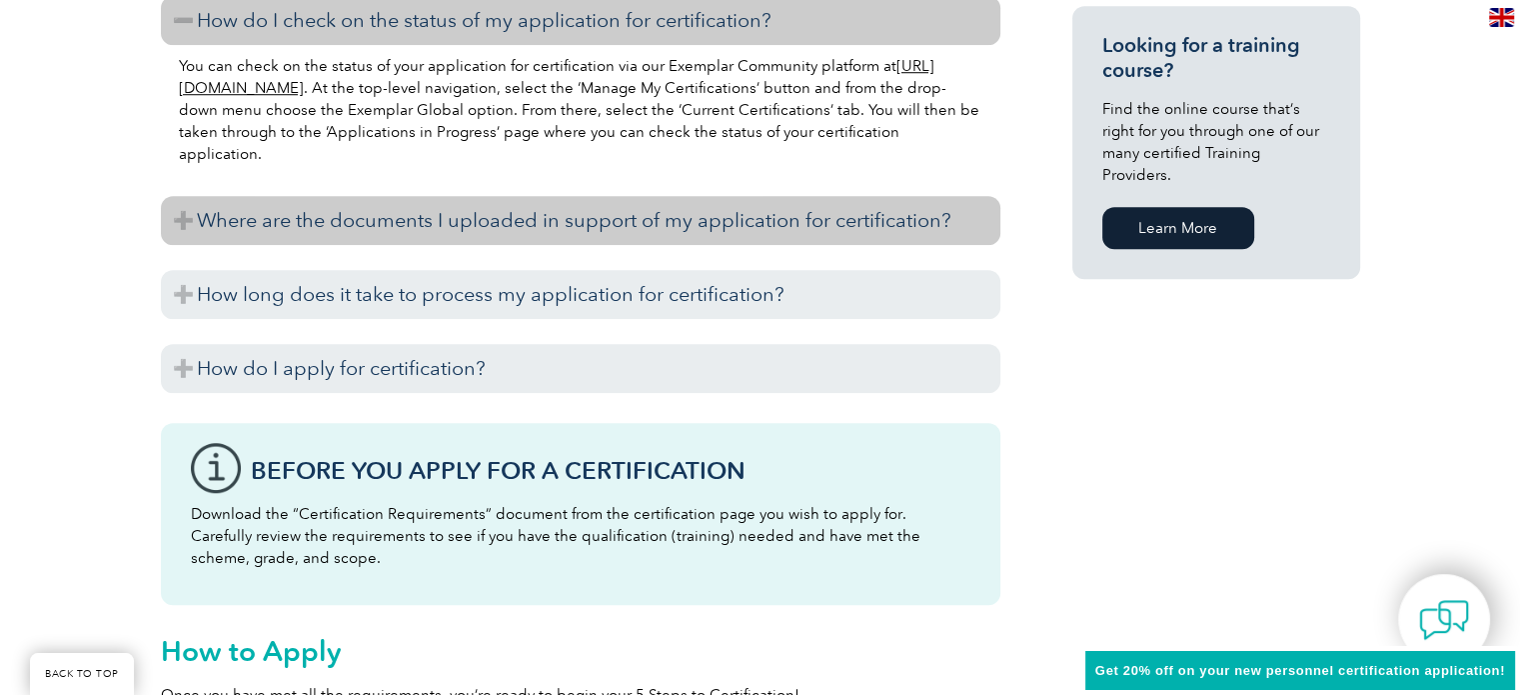
click at [584, 231] on h3 "Where are the documents I uploaded in support of my application for certificati…" at bounding box center [580, 220] width 839 height 49
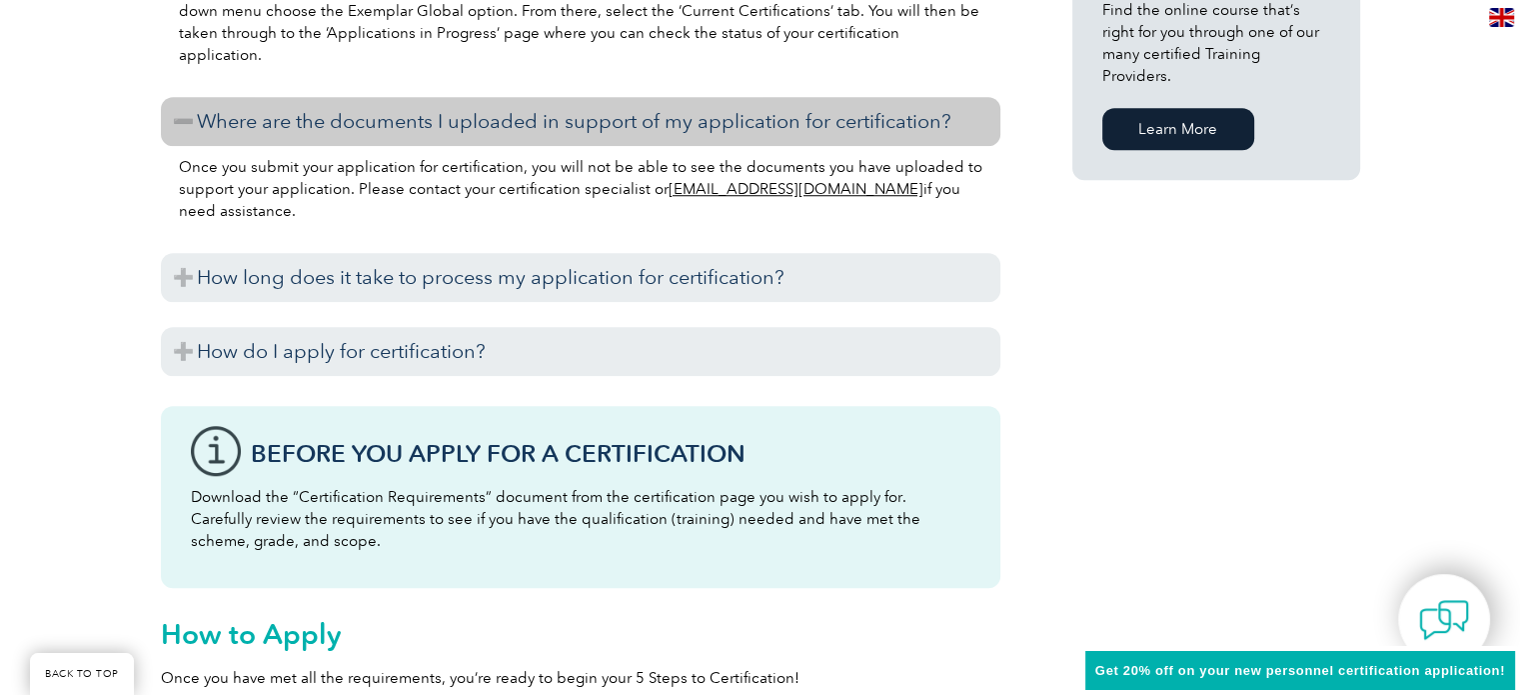
scroll to position [1674, 0]
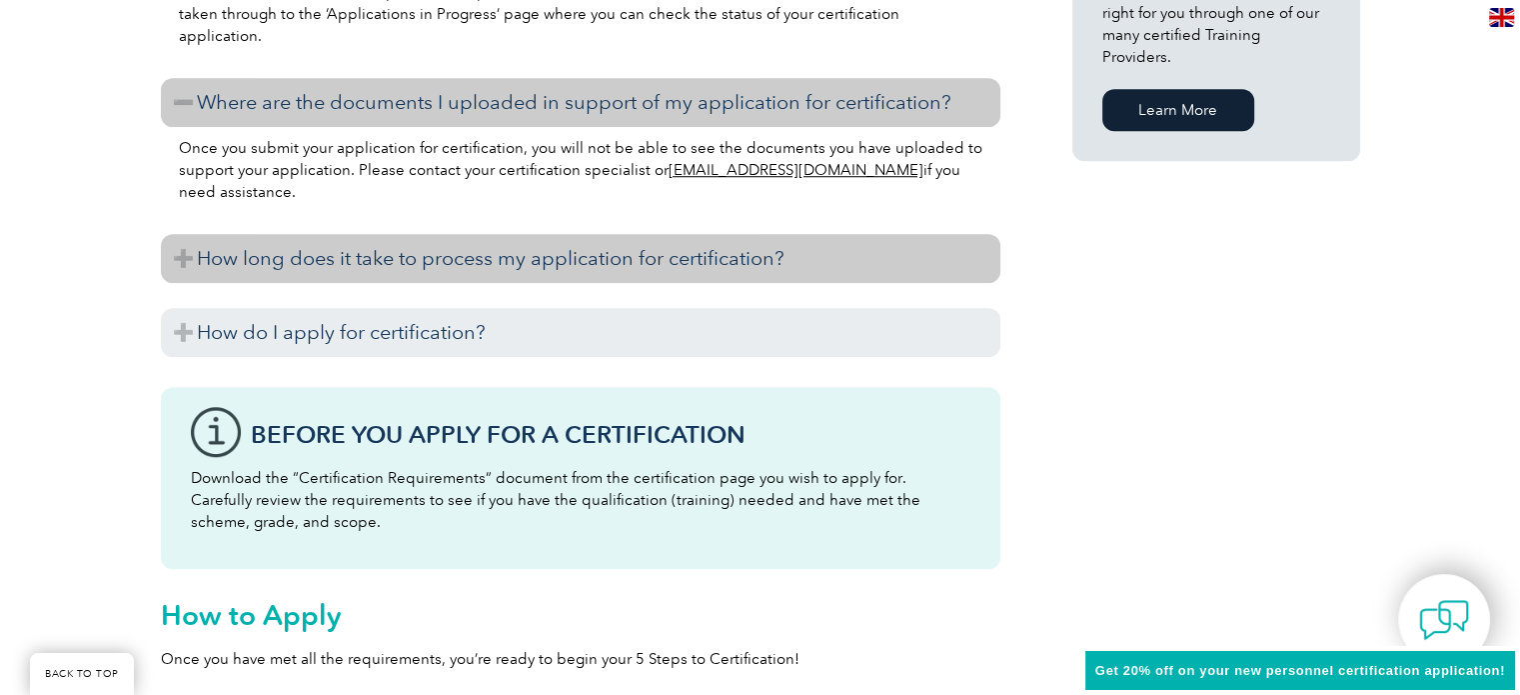
click at [549, 255] on h3 "How long does it take to process my application for certification?" at bounding box center [580, 258] width 839 height 49
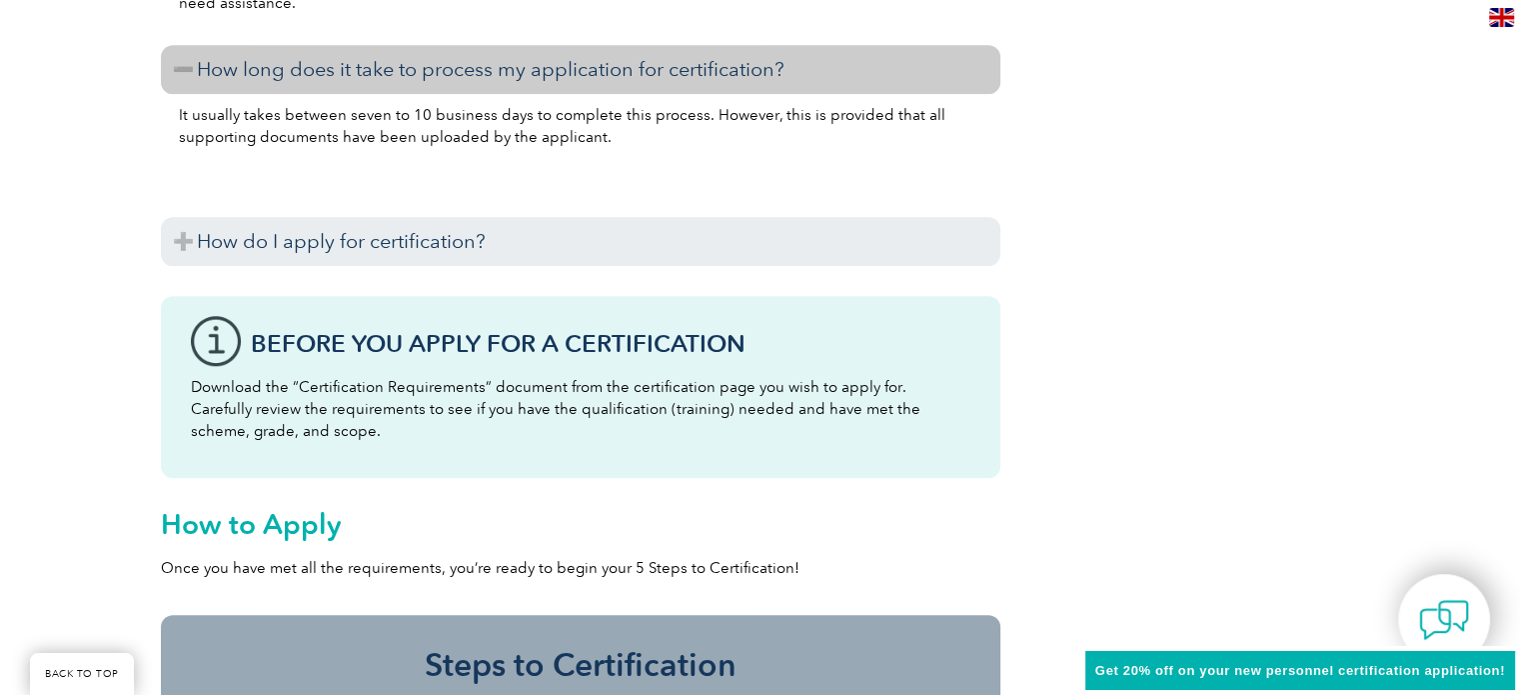
scroll to position [1868, 0]
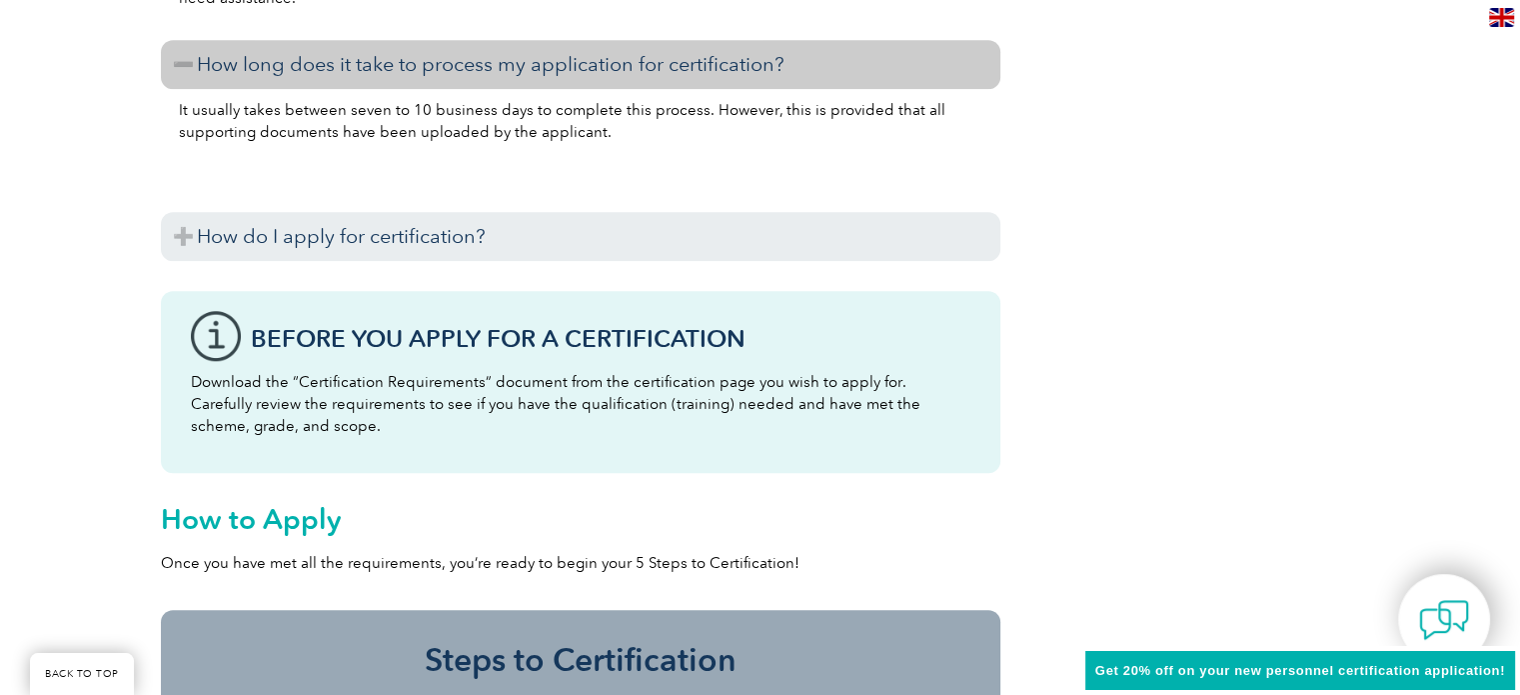
click at [549, 255] on h3 "How do I apply for certification?" at bounding box center [580, 236] width 839 height 49
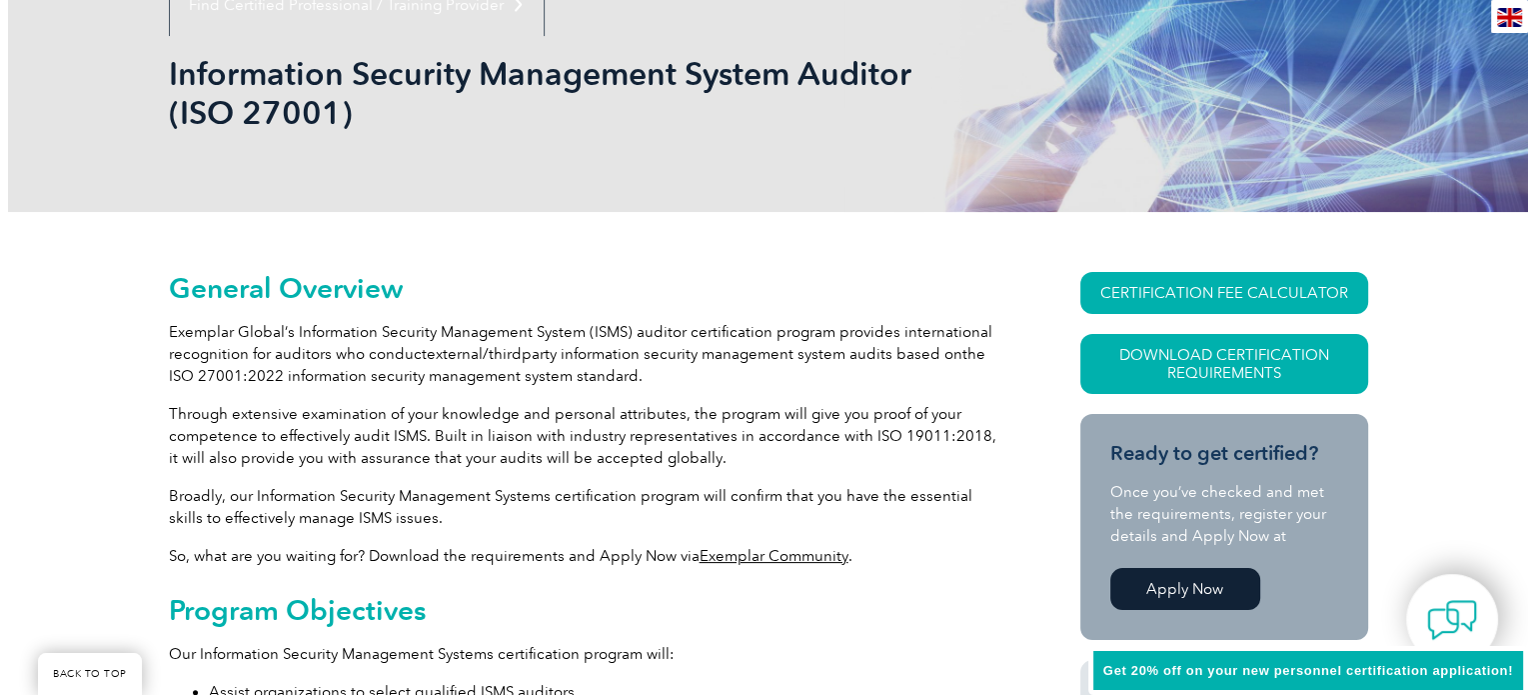
scroll to position [275, 0]
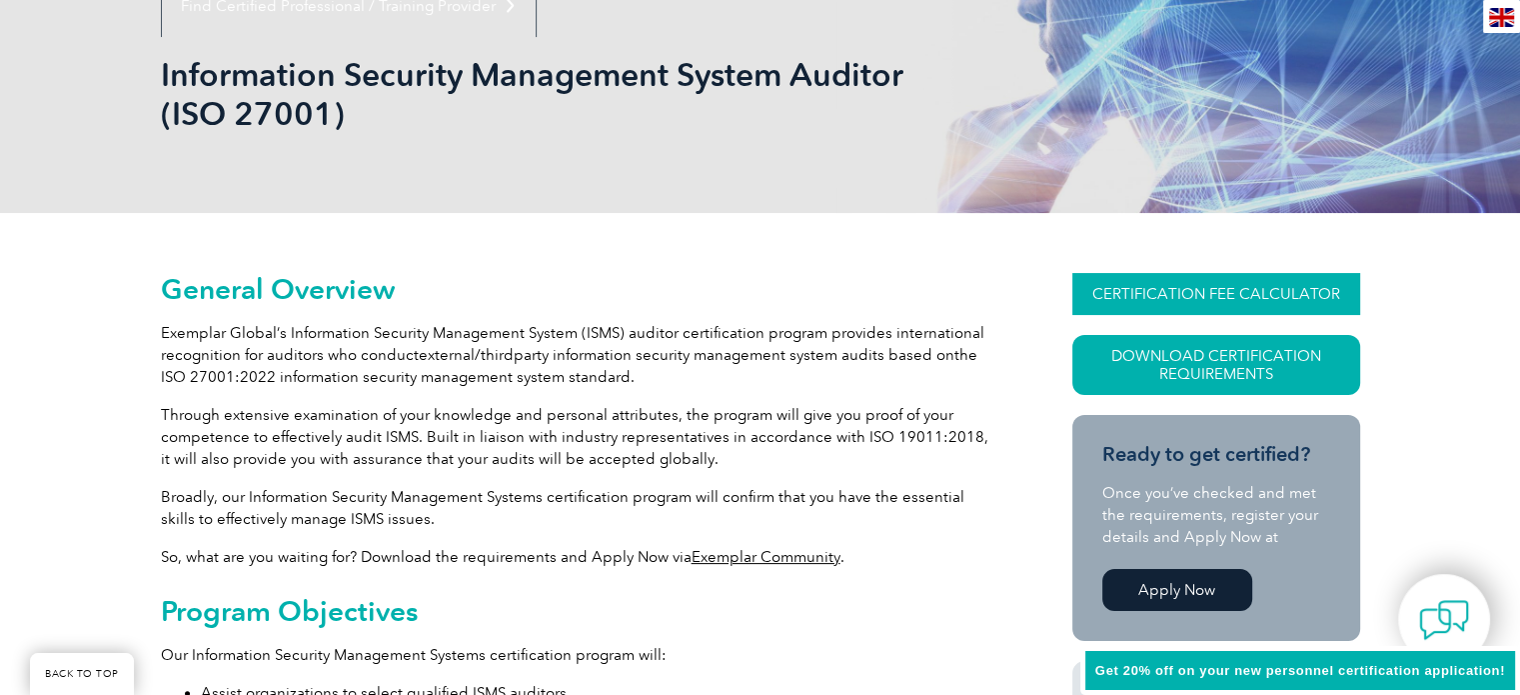
click at [1192, 294] on link "CERTIFICATION FEE CALCULATOR" at bounding box center [1216, 294] width 288 height 42
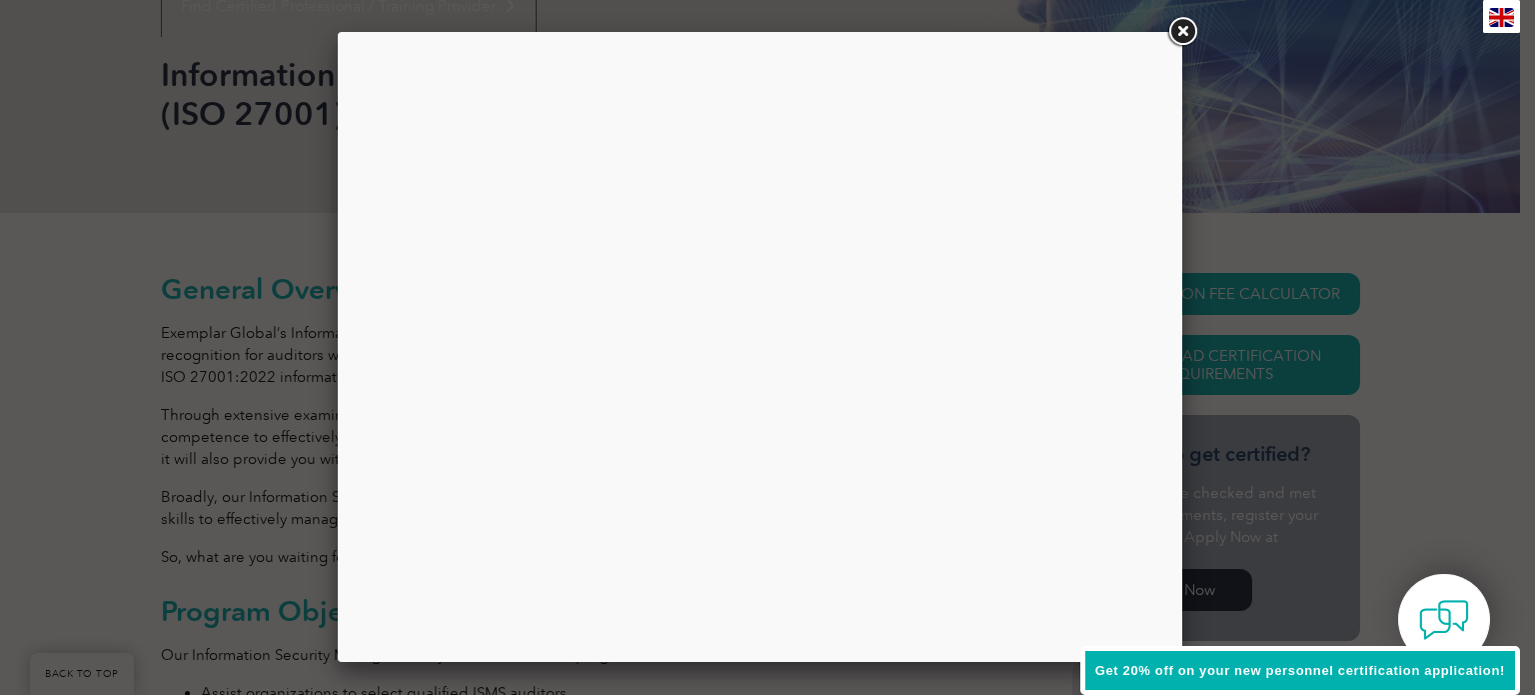
click at [1489, 15] on img at bounding box center [1501, 17] width 25 height 19
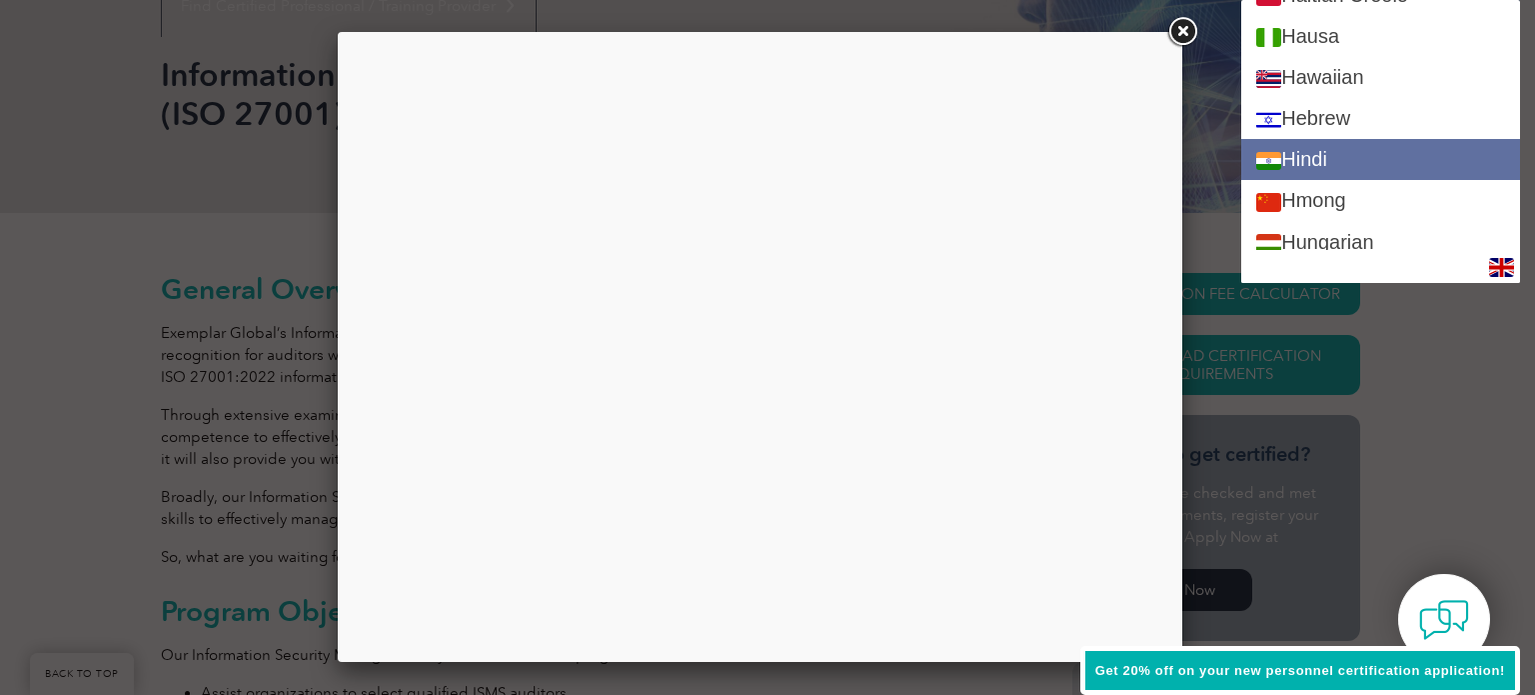
scroll to position [1338, 0]
click at [1320, 151] on link "Hindi" at bounding box center [1380, 160] width 279 height 41
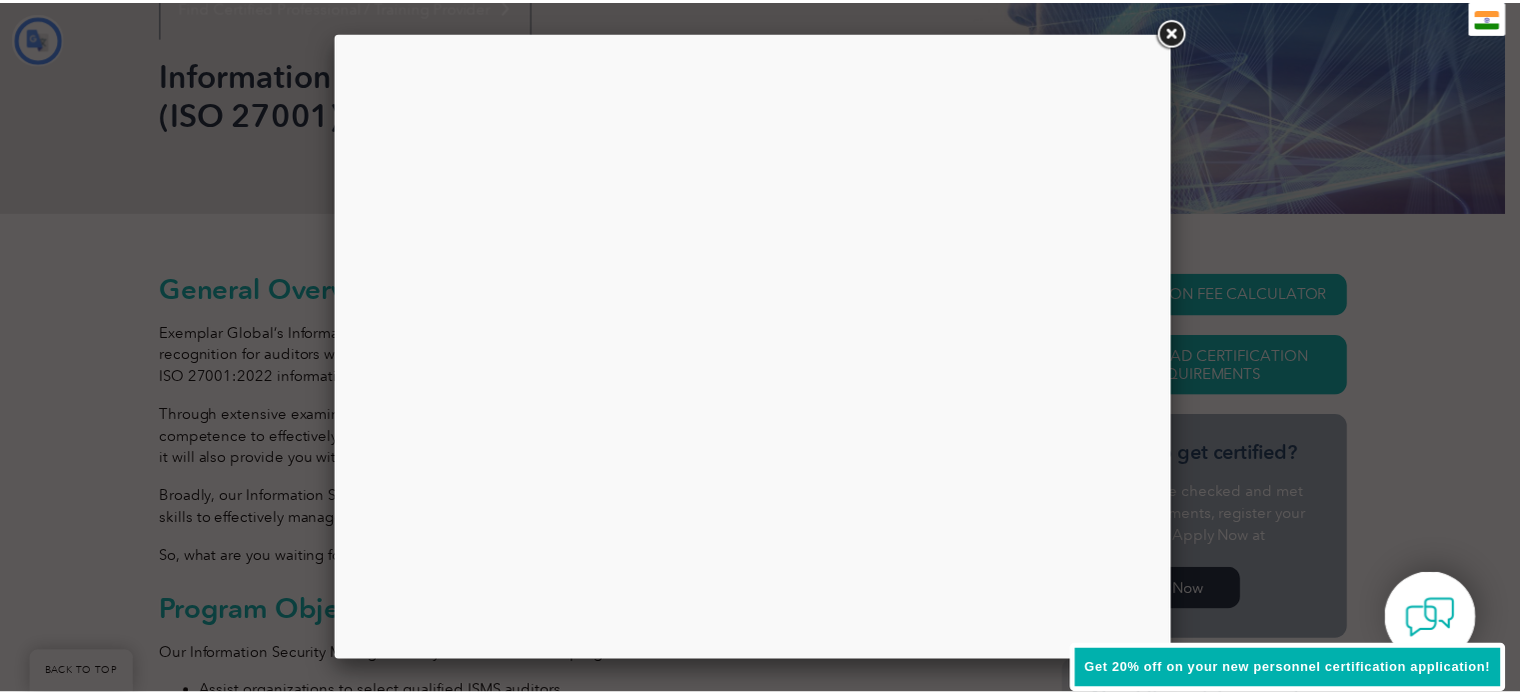
scroll to position [0, 0]
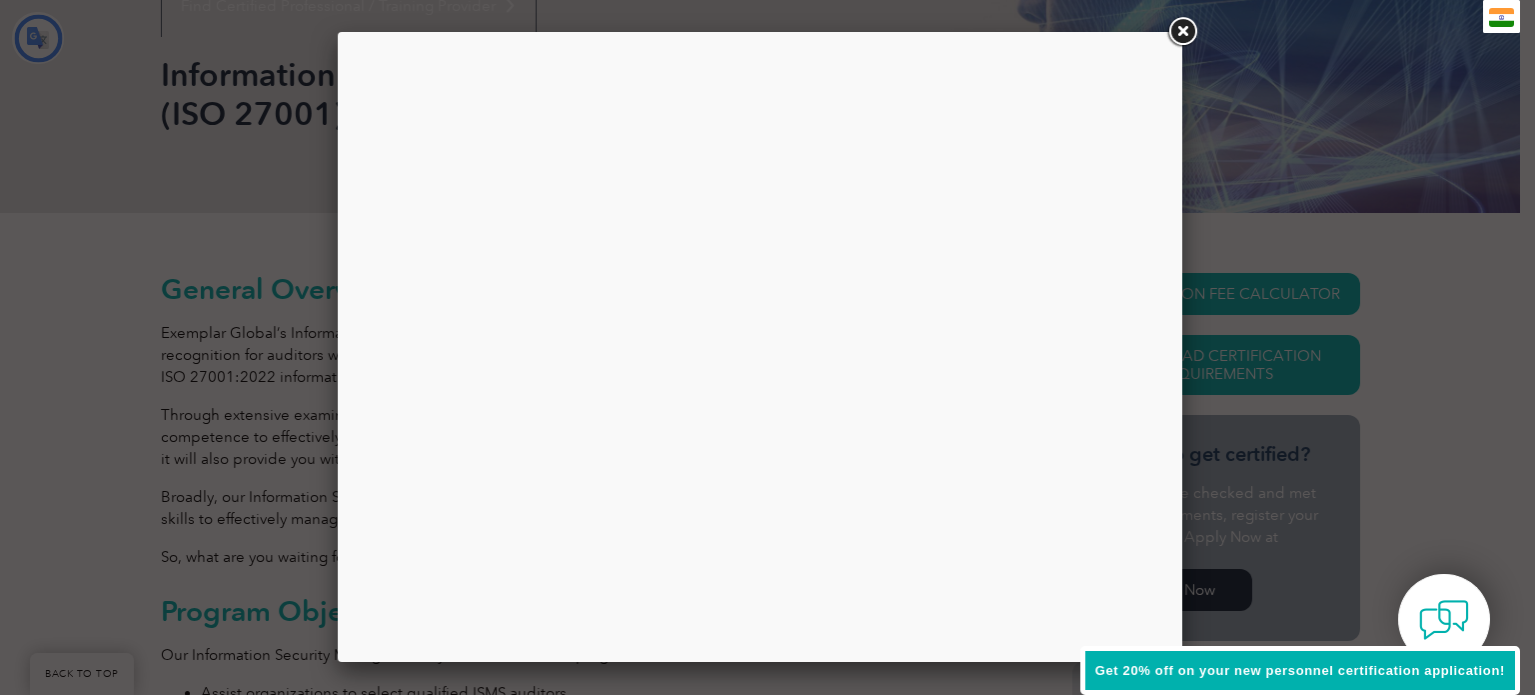
type input "खोज"
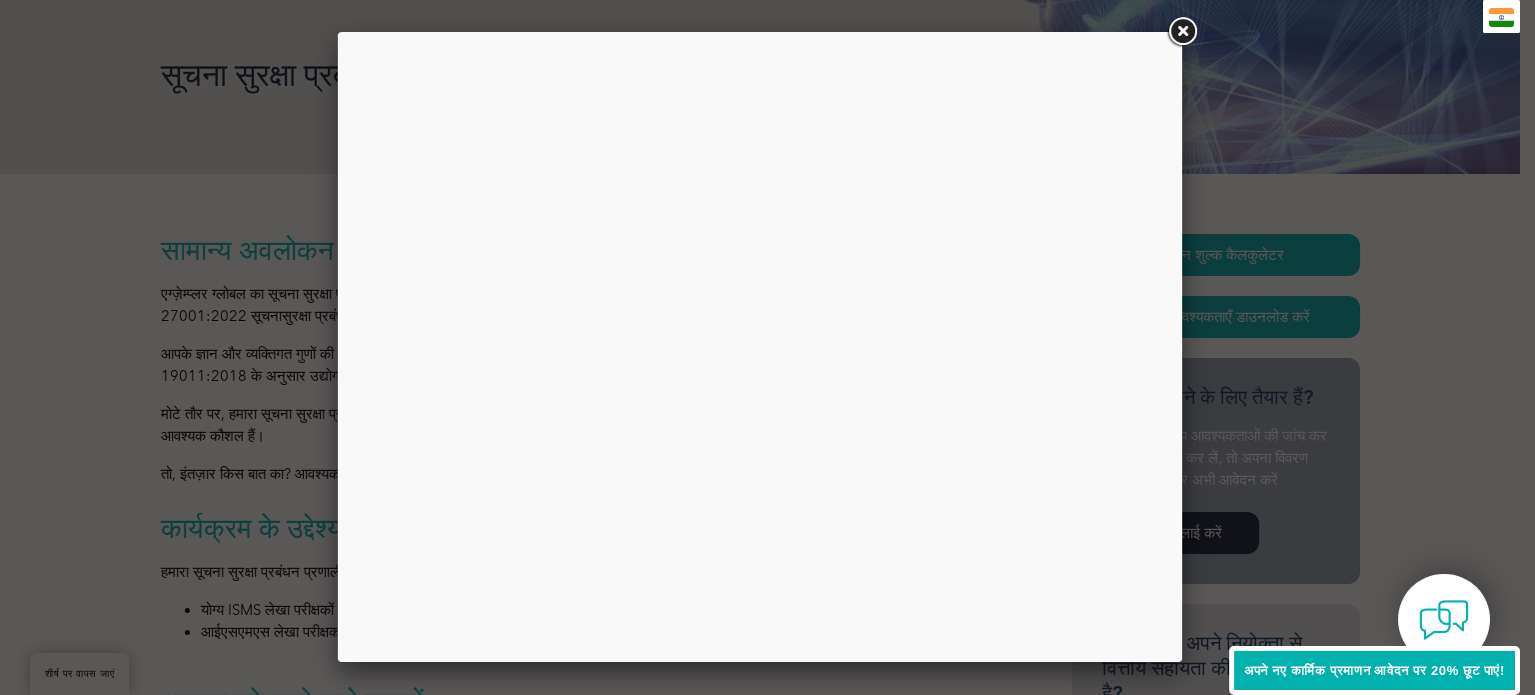
click at [1187, 35] on link at bounding box center [1182, 32] width 36 height 36
